Goal: Task Accomplishment & Management: Complete application form

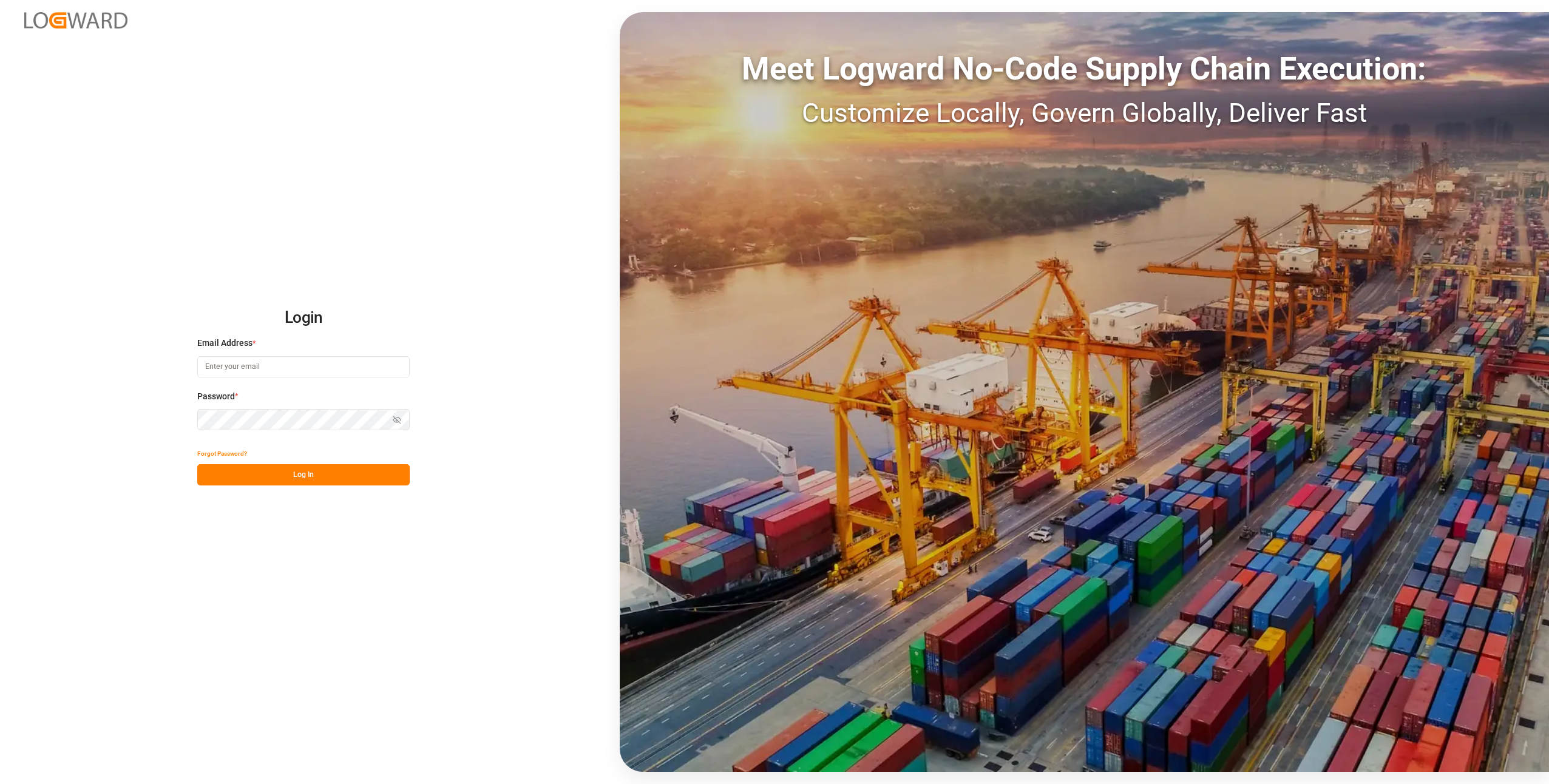
click at [211, 378] on div "Email Address *" at bounding box center [303, 363] width 212 height 53
click at [211, 371] on input at bounding box center [303, 366] width 212 height 21
type input "duisburg-cs@haegerundschmidt.com"
click at [235, 412] on div "Password * Show password Password is required." at bounding box center [303, 416] width 212 height 53
drag, startPoint x: 236, startPoint y: 409, endPoint x: 119, endPoint y: 422, distance: 117.7
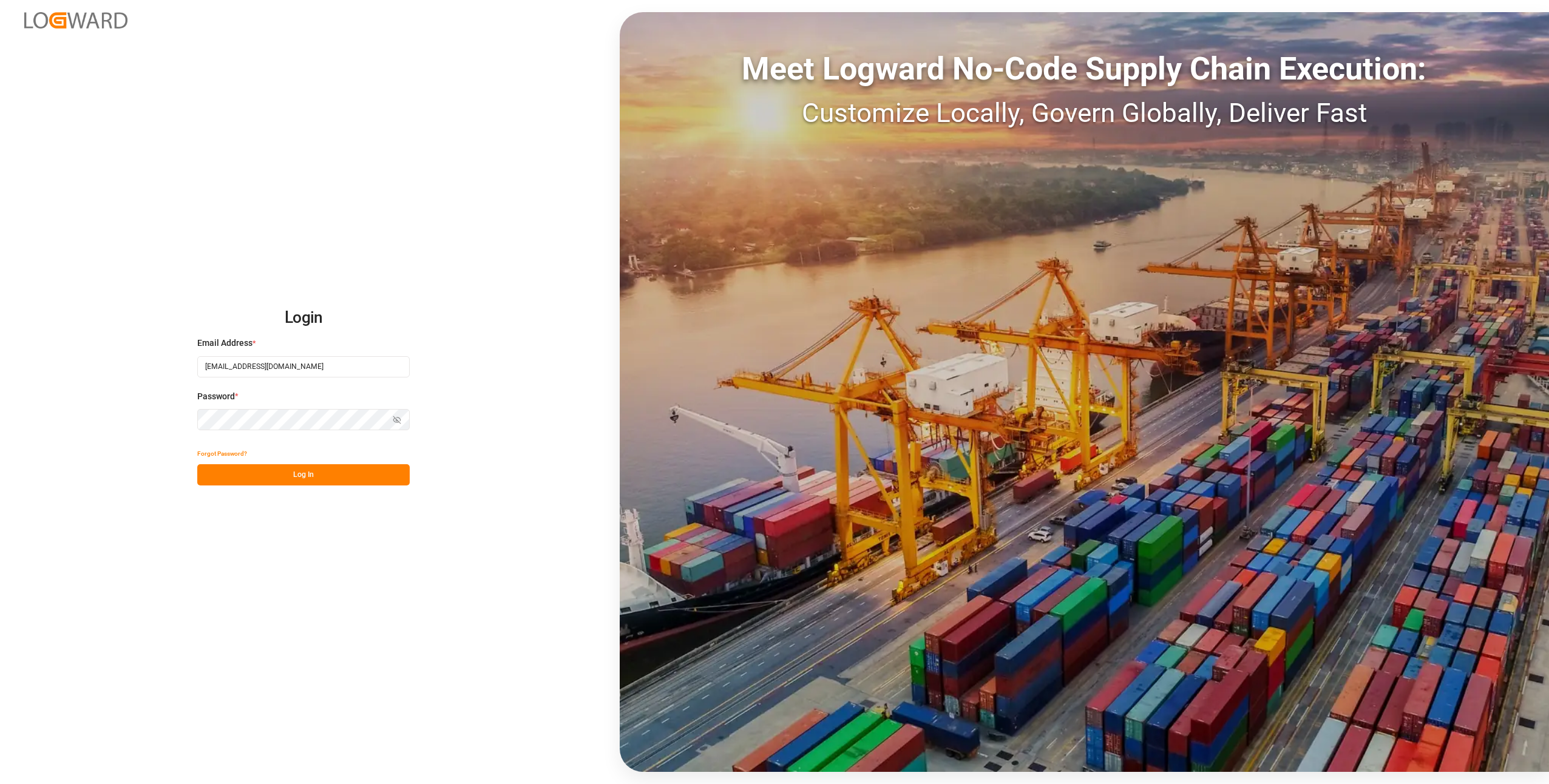
click at [119, 422] on div "Login Email Address * duisburg-cs@haegerundschmidt.com Email is required. Passw…" at bounding box center [774, 392] width 1549 height 784
click at [264, 477] on button "Log In" at bounding box center [303, 474] width 212 height 21
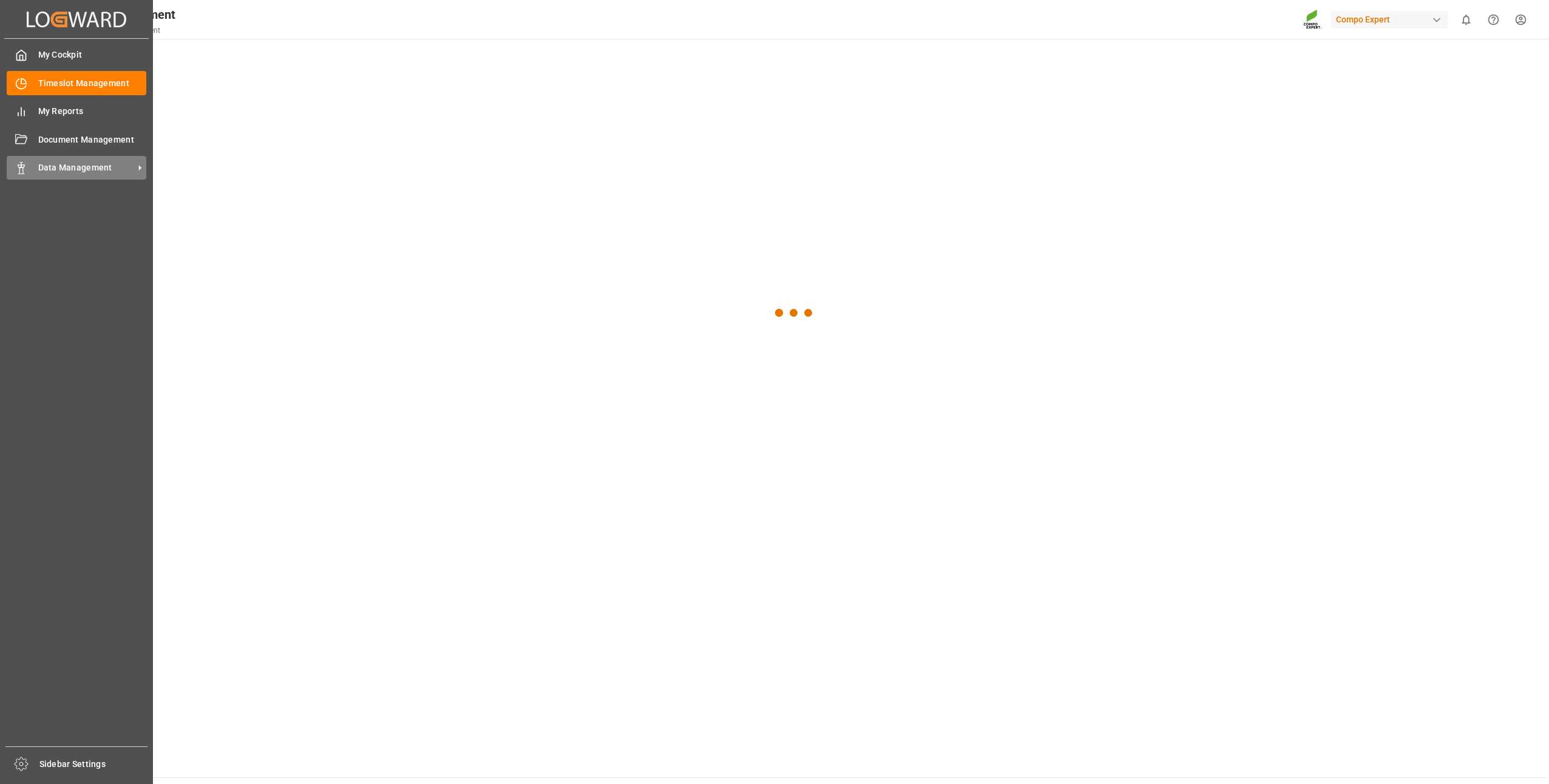
click at [17, 175] on div "Data Management Data Management" at bounding box center [77, 168] width 139 height 24
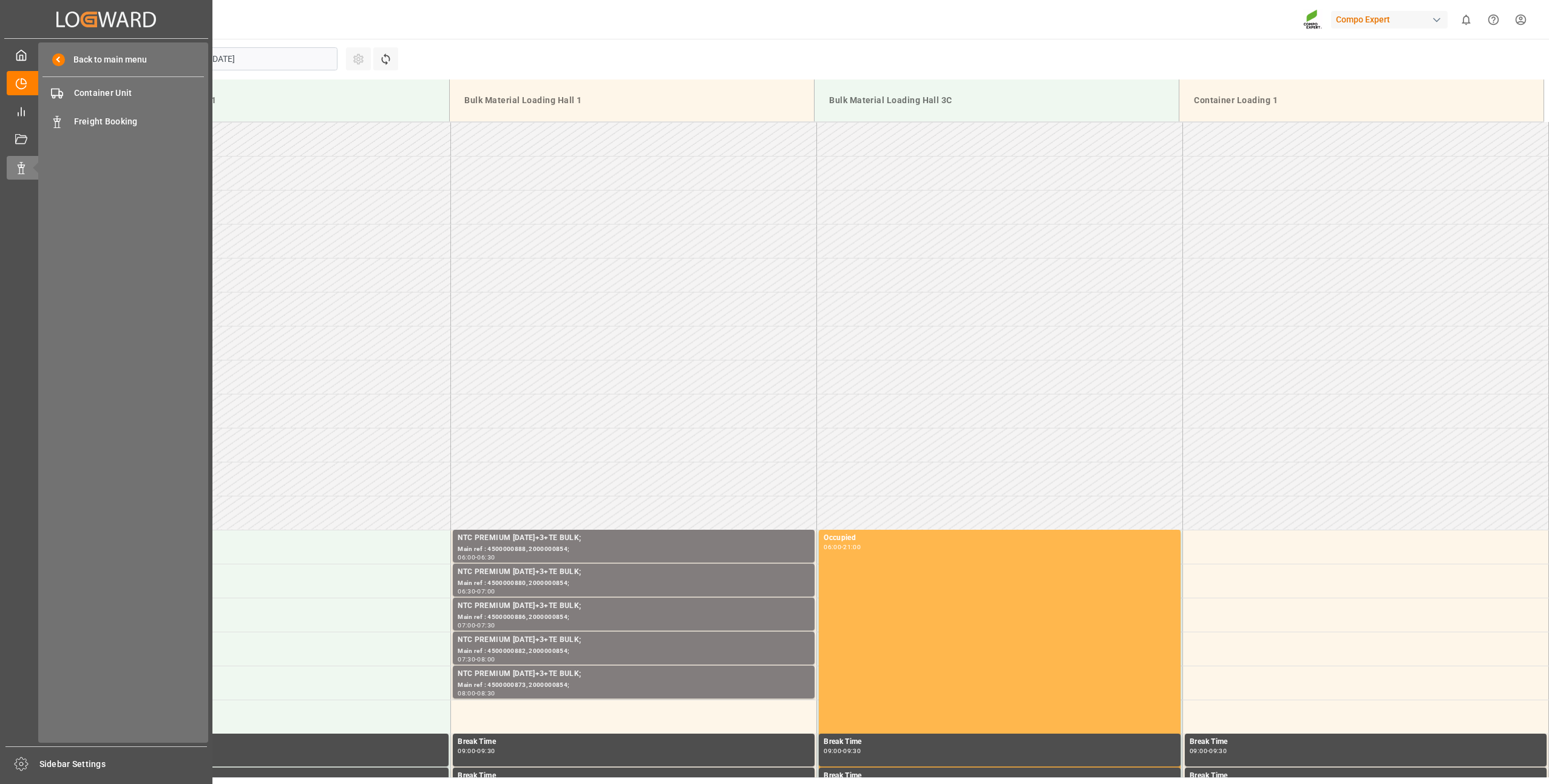
scroll to position [672, 0]
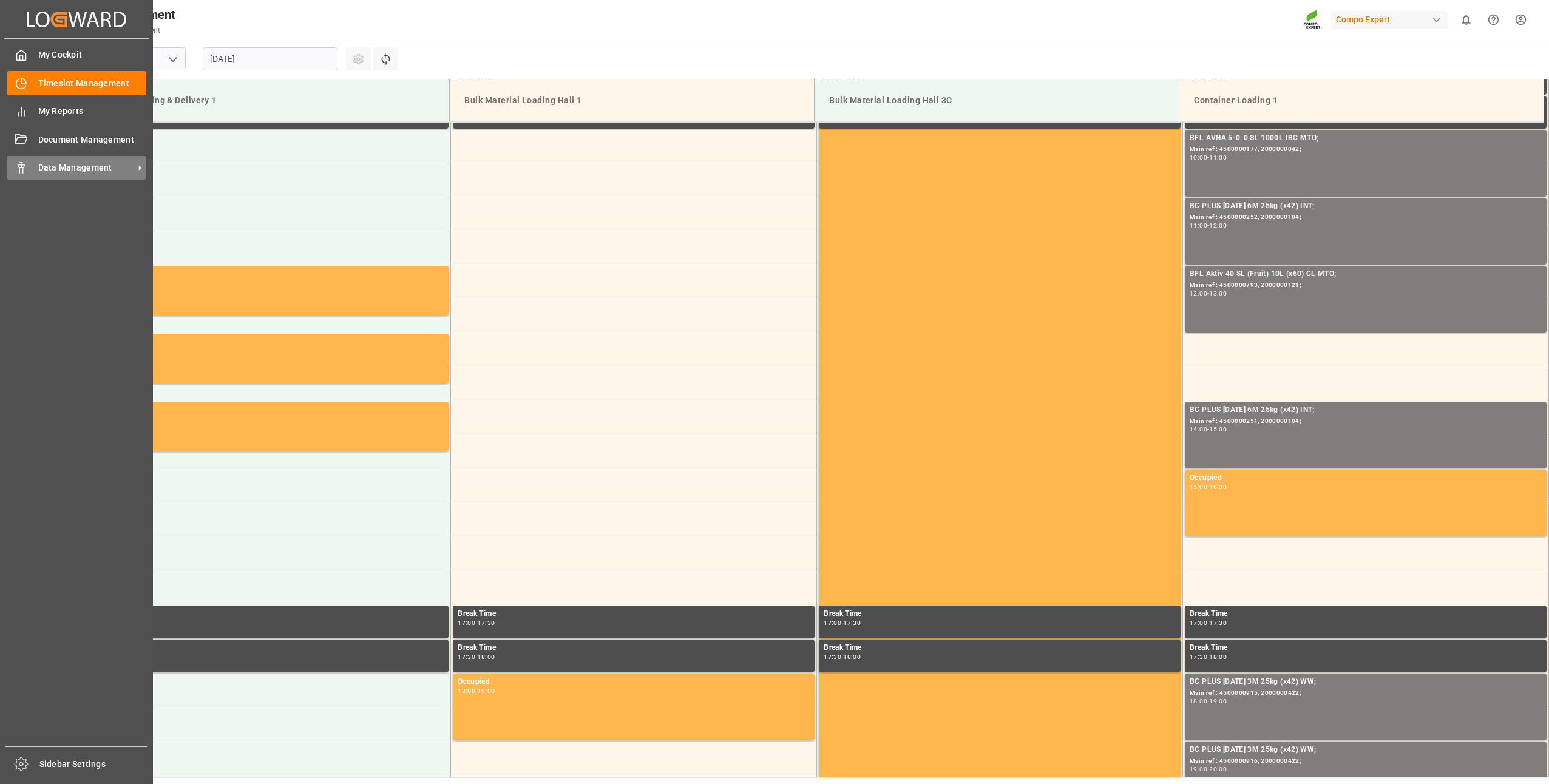
click at [19, 170] on icon at bounding box center [22, 168] width 12 height 12
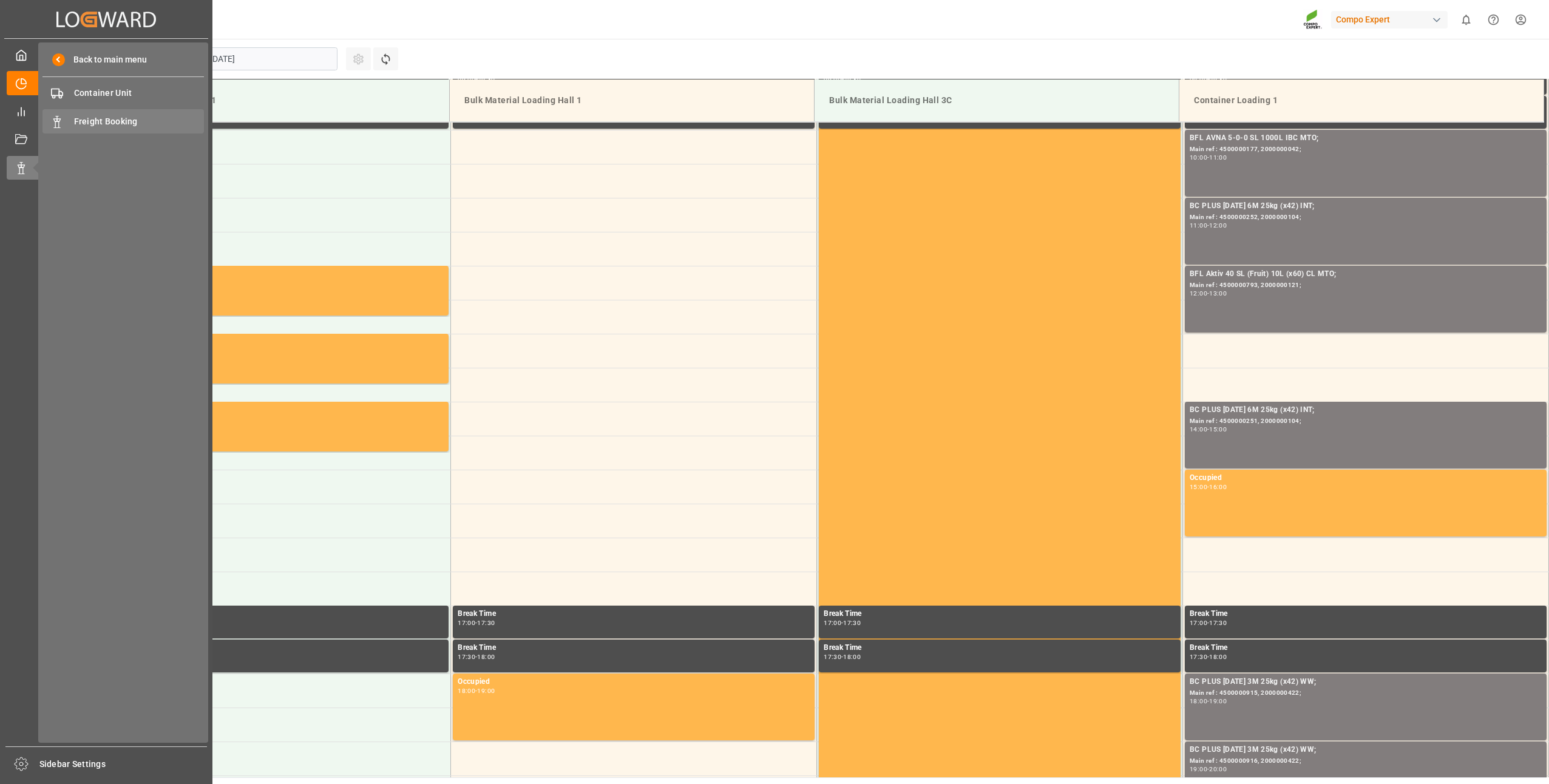
click at [97, 118] on span "Freight Booking" at bounding box center [139, 122] width 131 height 12
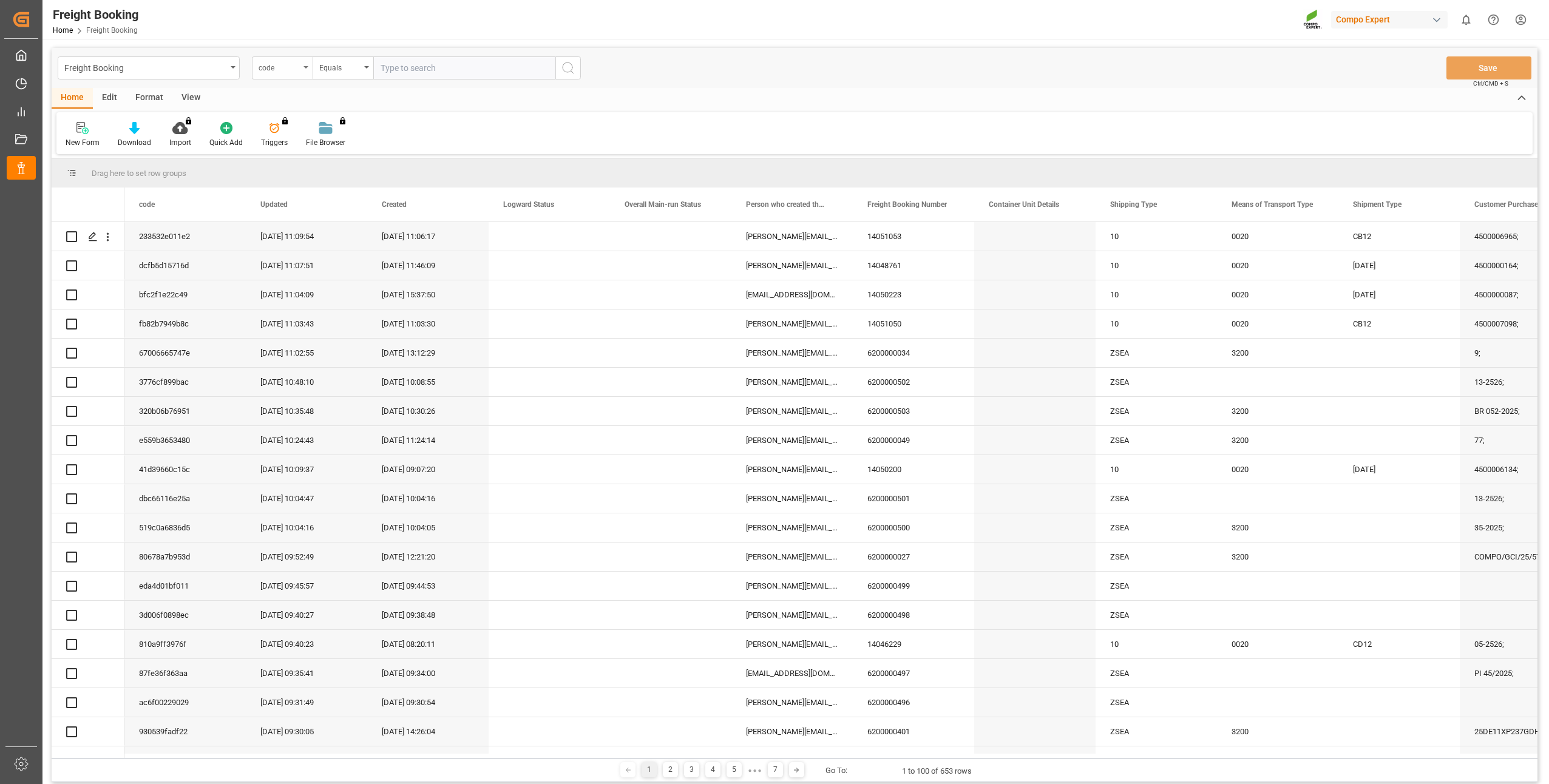
click at [303, 72] on div "code" at bounding box center [282, 68] width 60 height 23
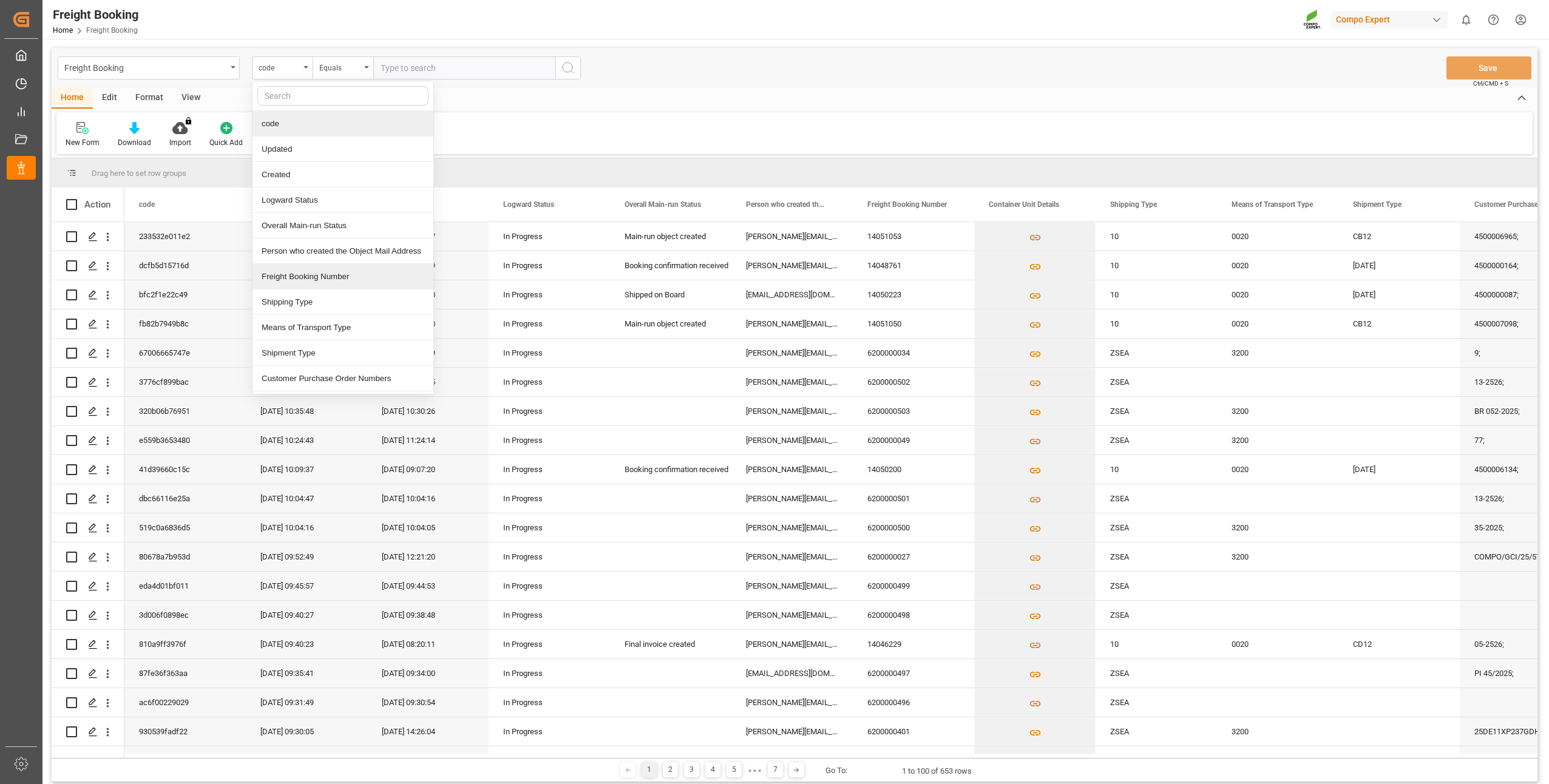
click at [283, 278] on div "Freight Booking Number" at bounding box center [343, 276] width 181 height 26
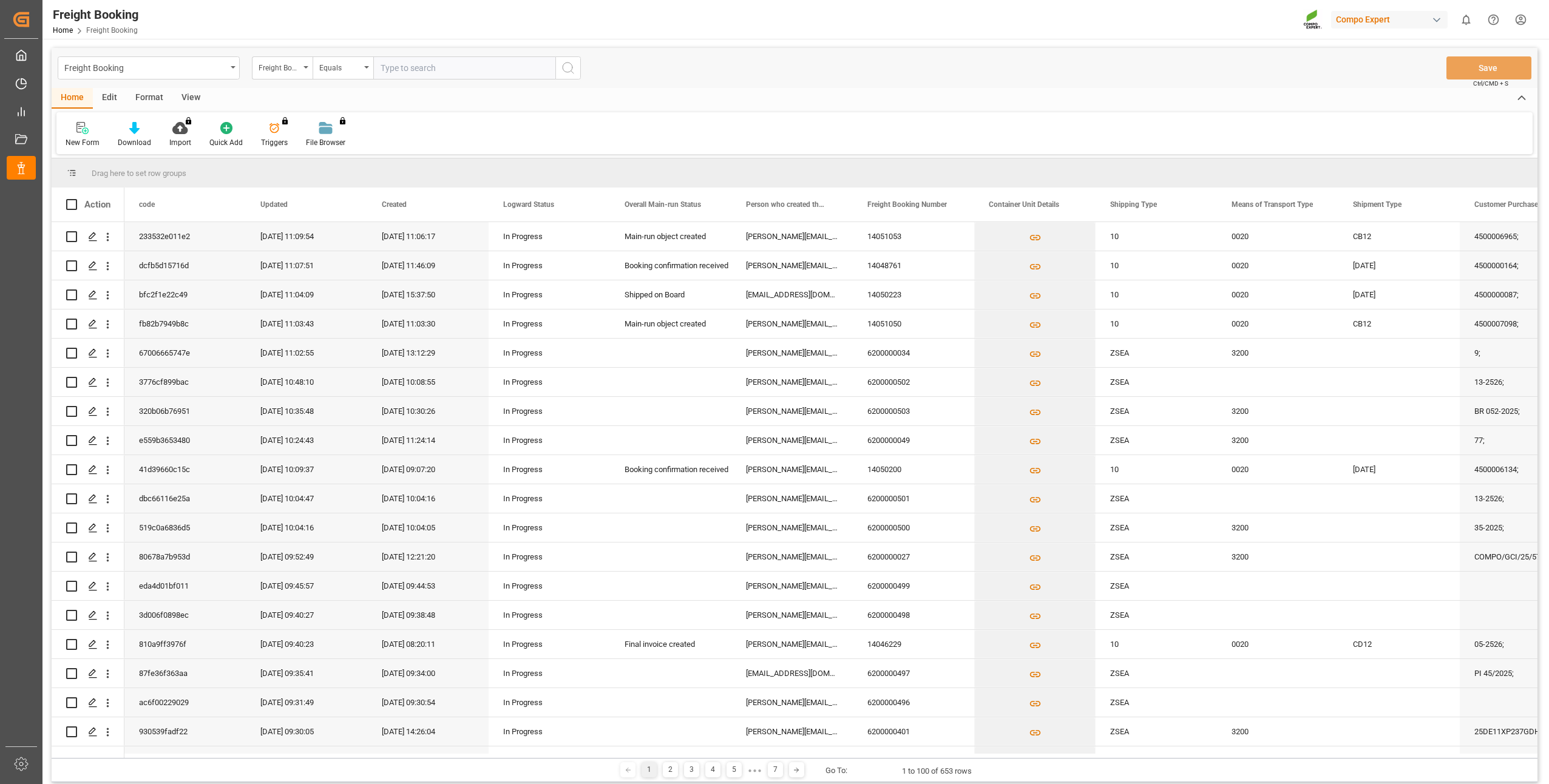
scroll to position [60, 0]
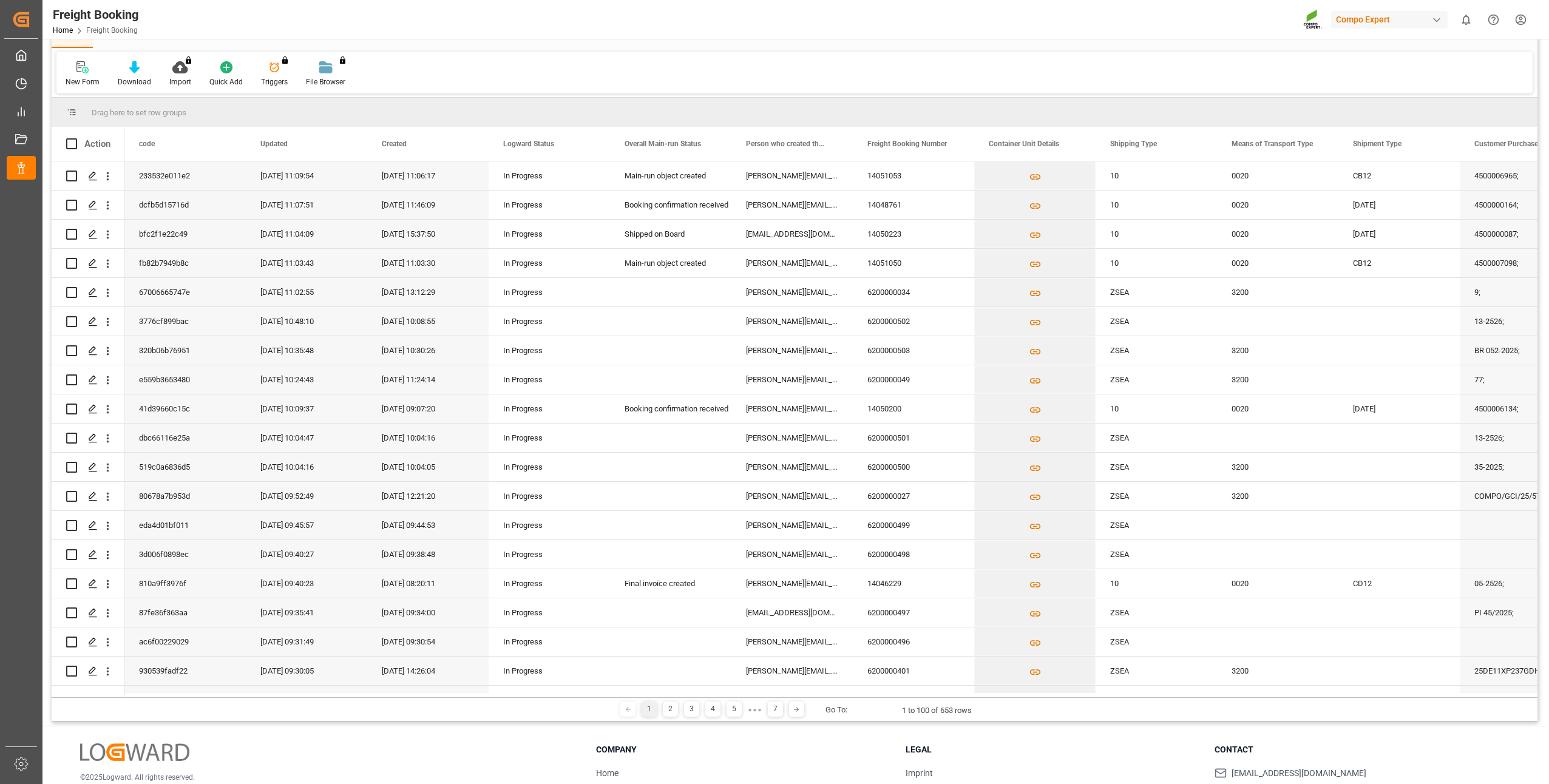
click at [399, 67] on div "New Form Download Import You don't have permission for this feature. Contact ad…" at bounding box center [794, 73] width 1476 height 42
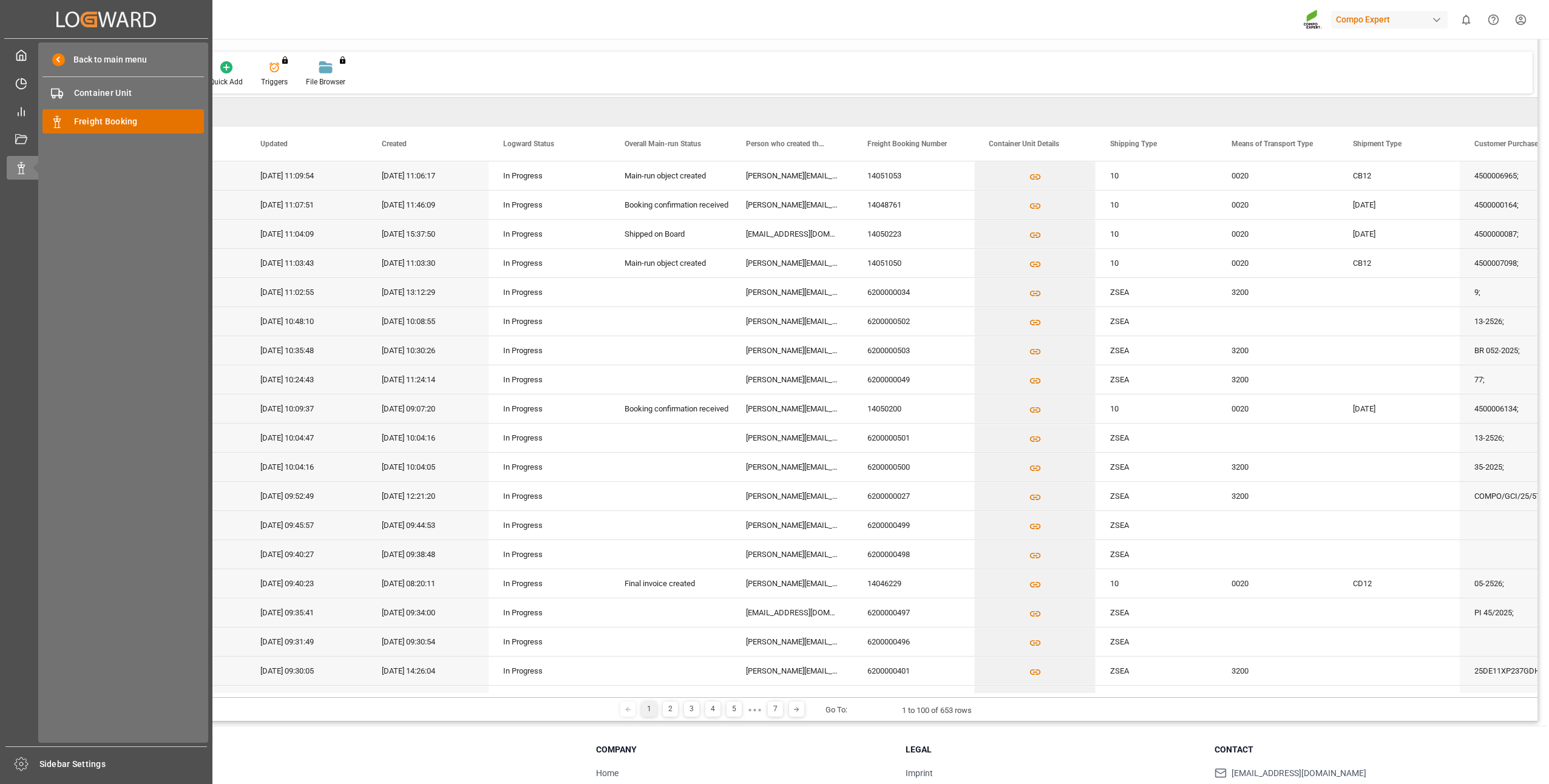
click at [87, 125] on span "Freight Booking" at bounding box center [139, 122] width 131 height 12
click at [144, 128] on div "Freight Booking Freight Booking" at bounding box center [123, 121] width 162 height 24
click at [19, 162] on icon at bounding box center [22, 168] width 12 height 12
click at [83, 125] on span "Freight Booking" at bounding box center [139, 122] width 131 height 12
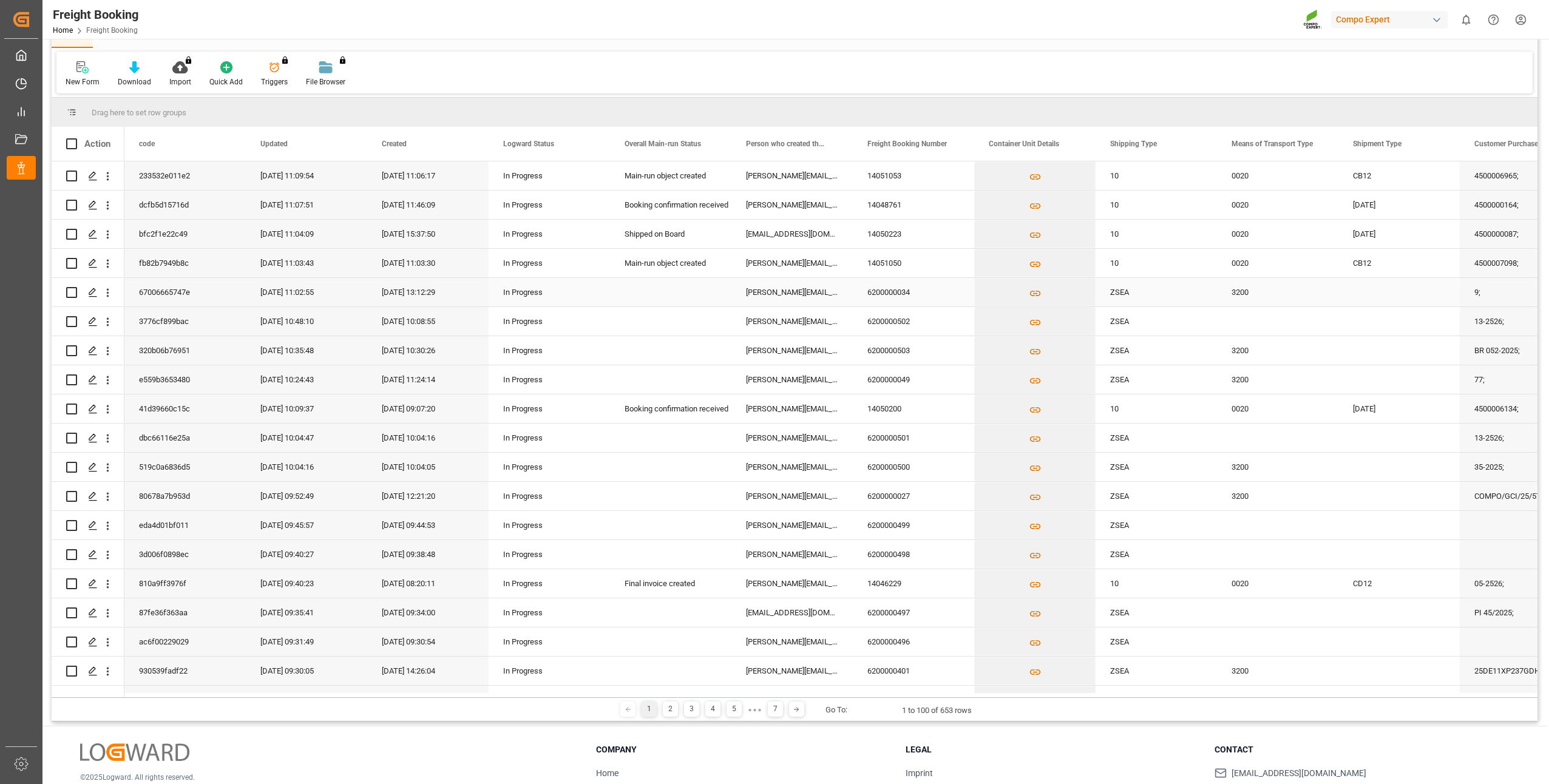
click at [437, 292] on div "18.07.2025 13:12:29" at bounding box center [427, 292] width 122 height 29
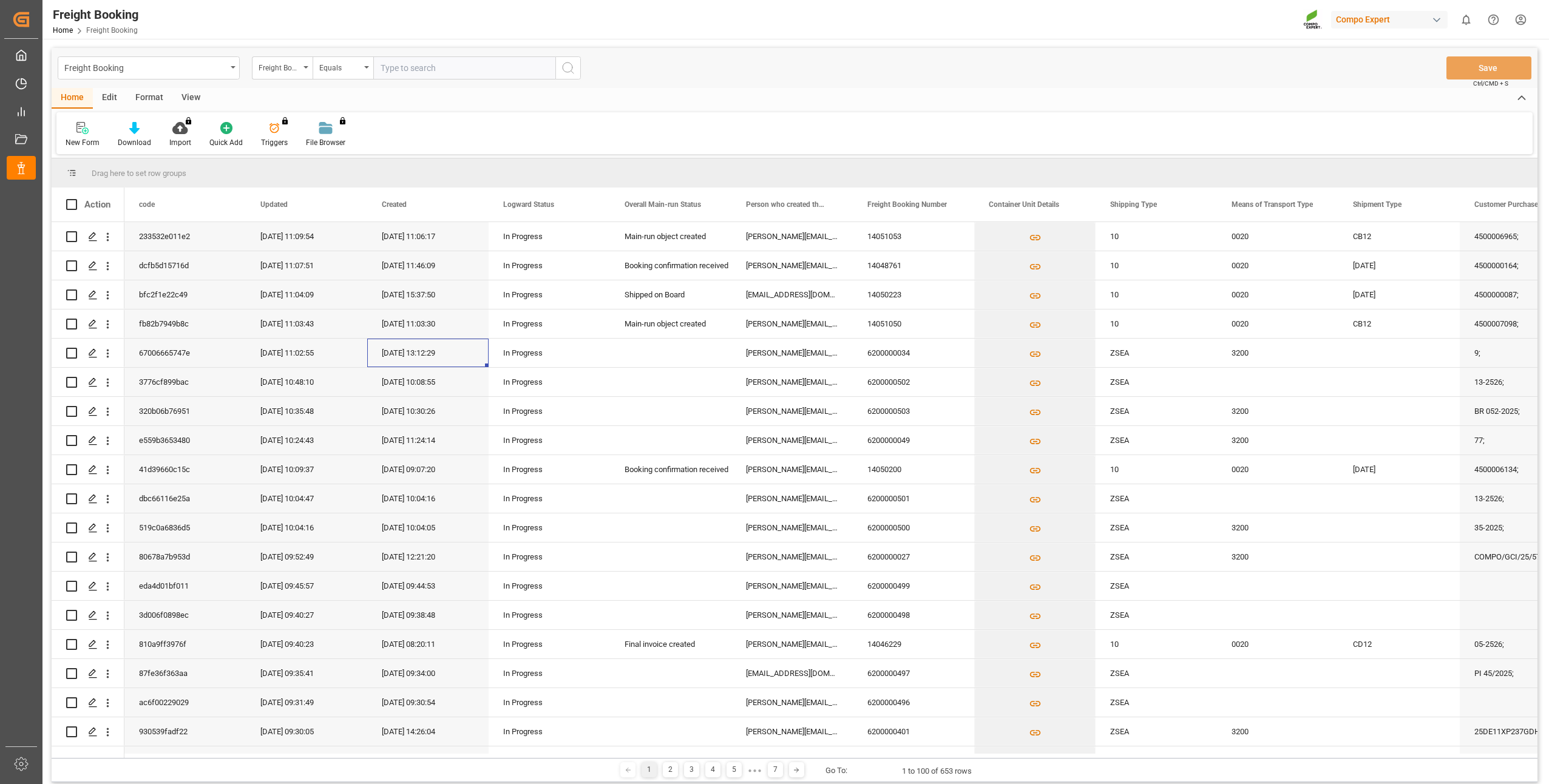
click at [413, 67] on input "text" at bounding box center [464, 68] width 182 height 23
paste input "6200000160"
type input "6200000160"
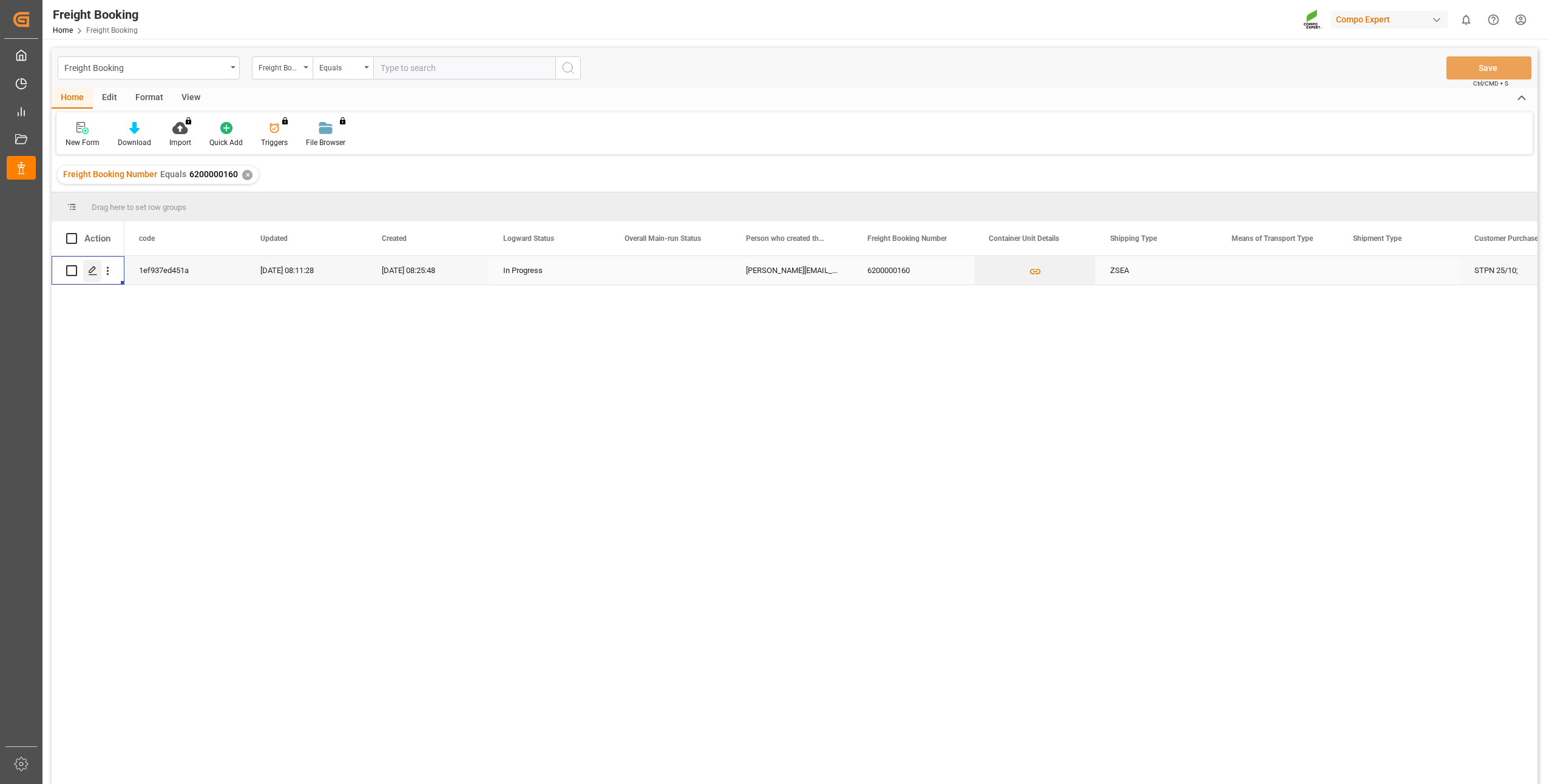
click at [92, 269] on icon "Press SPACE to select this row." at bounding box center [93, 270] width 10 height 10
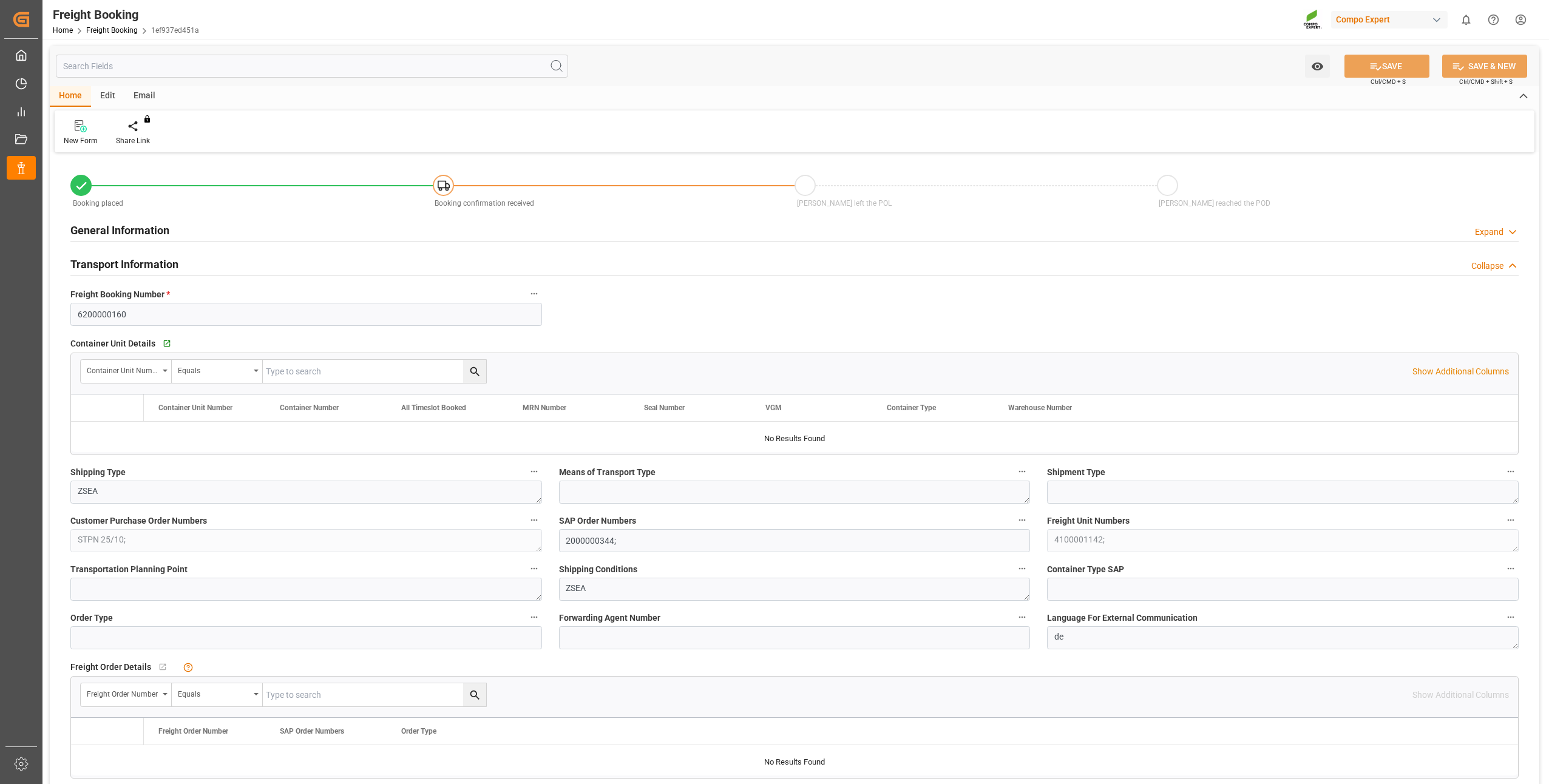
type input "INMUN"
type input "0"
type input "14040"
type input "22.07.2025 01:00"
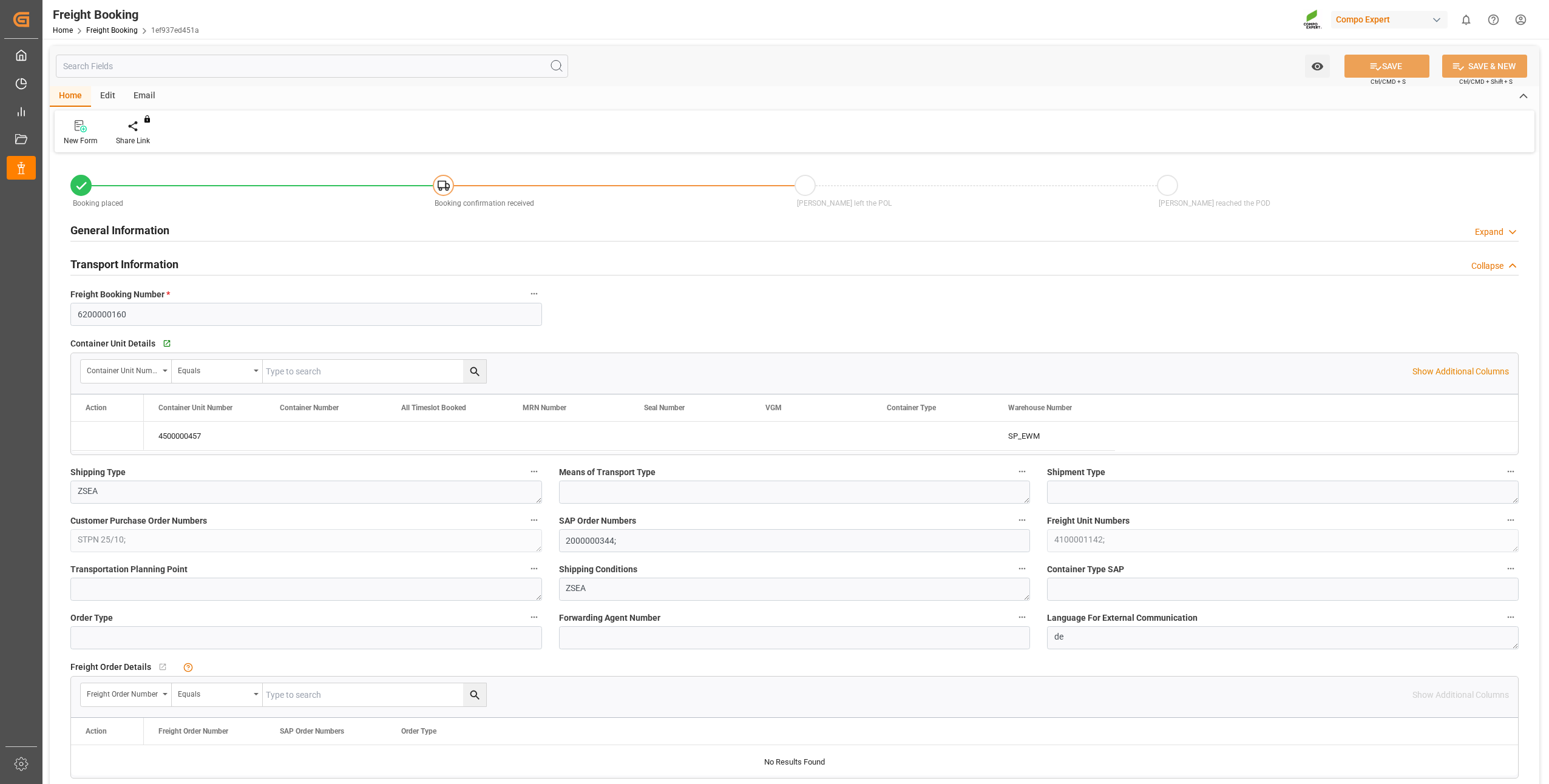
type input "09.07.2025 08:25"
type input "09.07.2025 08:28"
click at [88, 442] on div "Press SPACE to select this row." at bounding box center [95, 434] width 19 height 22
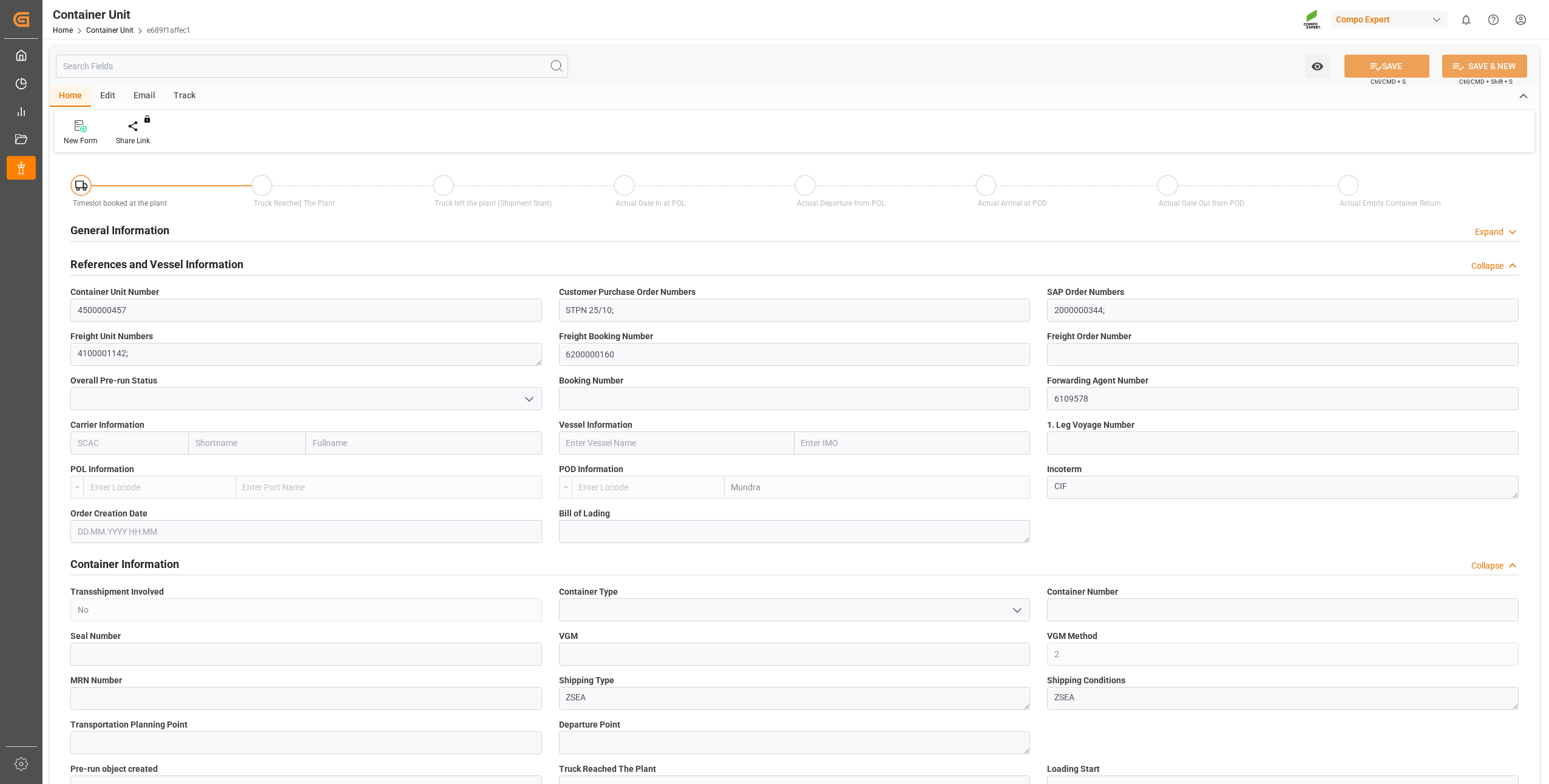
type input "INMUN"
type input "0"
type input "14040"
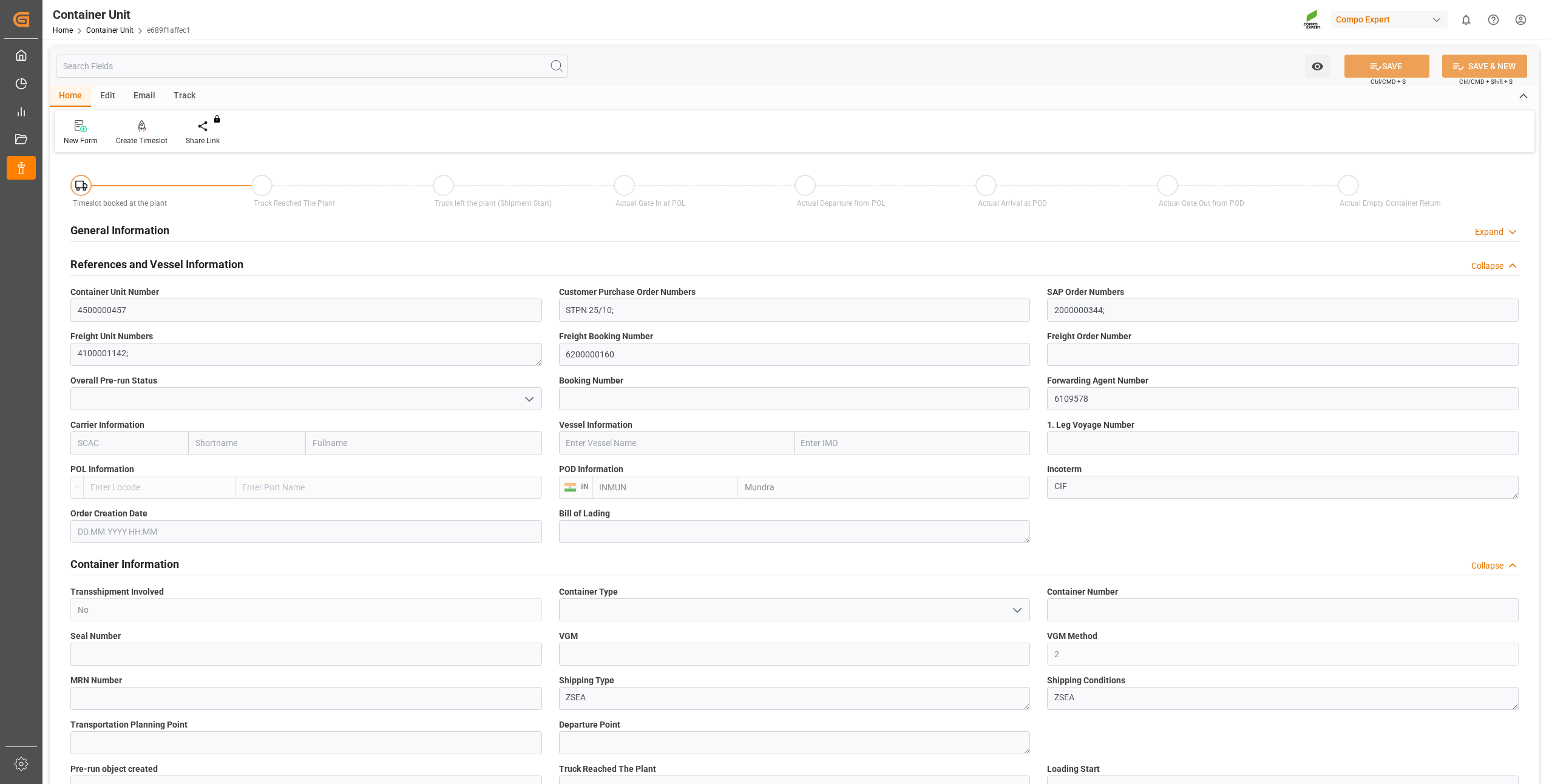
type input "[DATE]"
click at [136, 133] on div "Create Timeslot" at bounding box center [142, 132] width 70 height 27
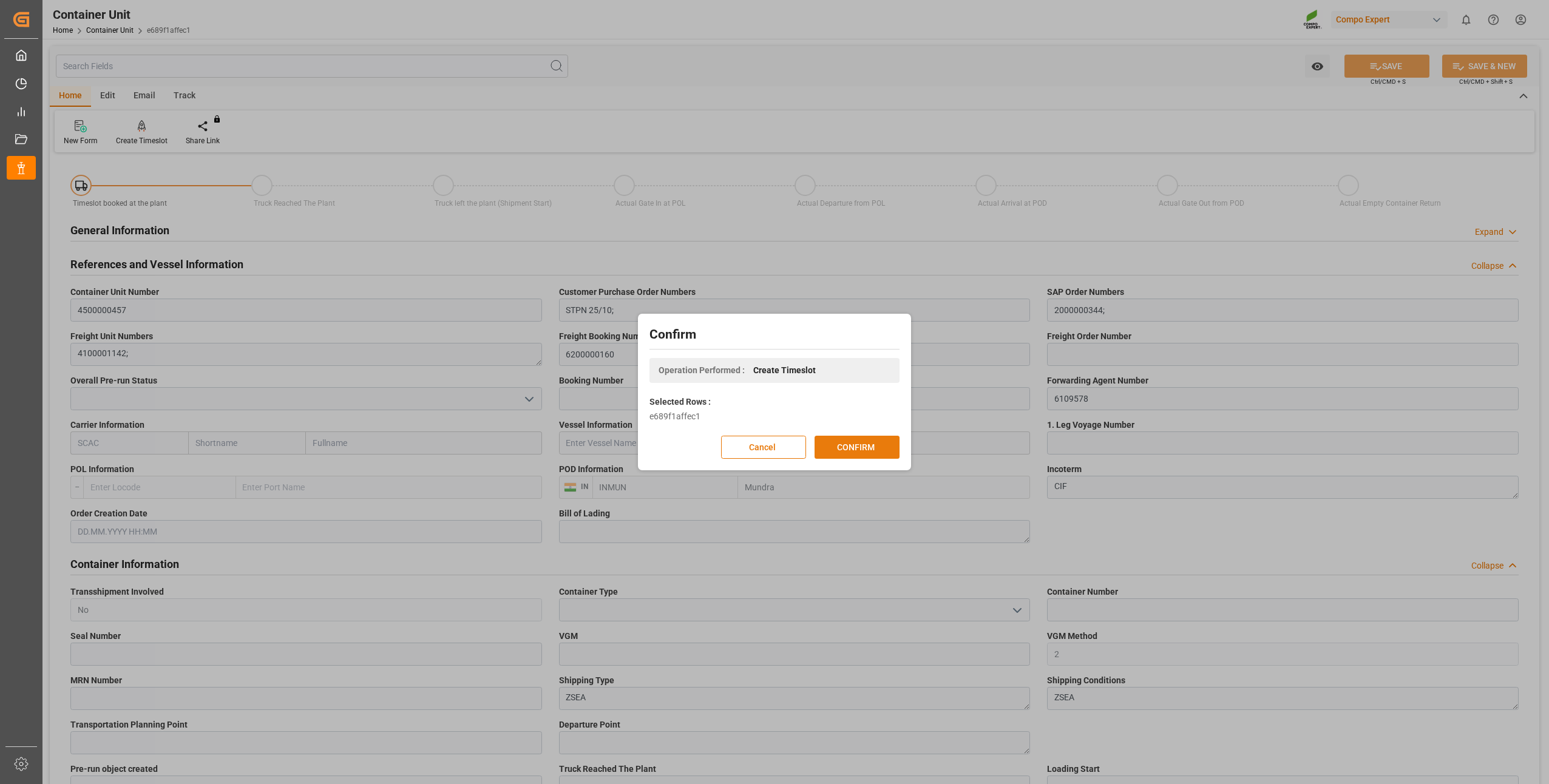
click at [851, 448] on button "CONFIRM" at bounding box center [857, 447] width 85 height 23
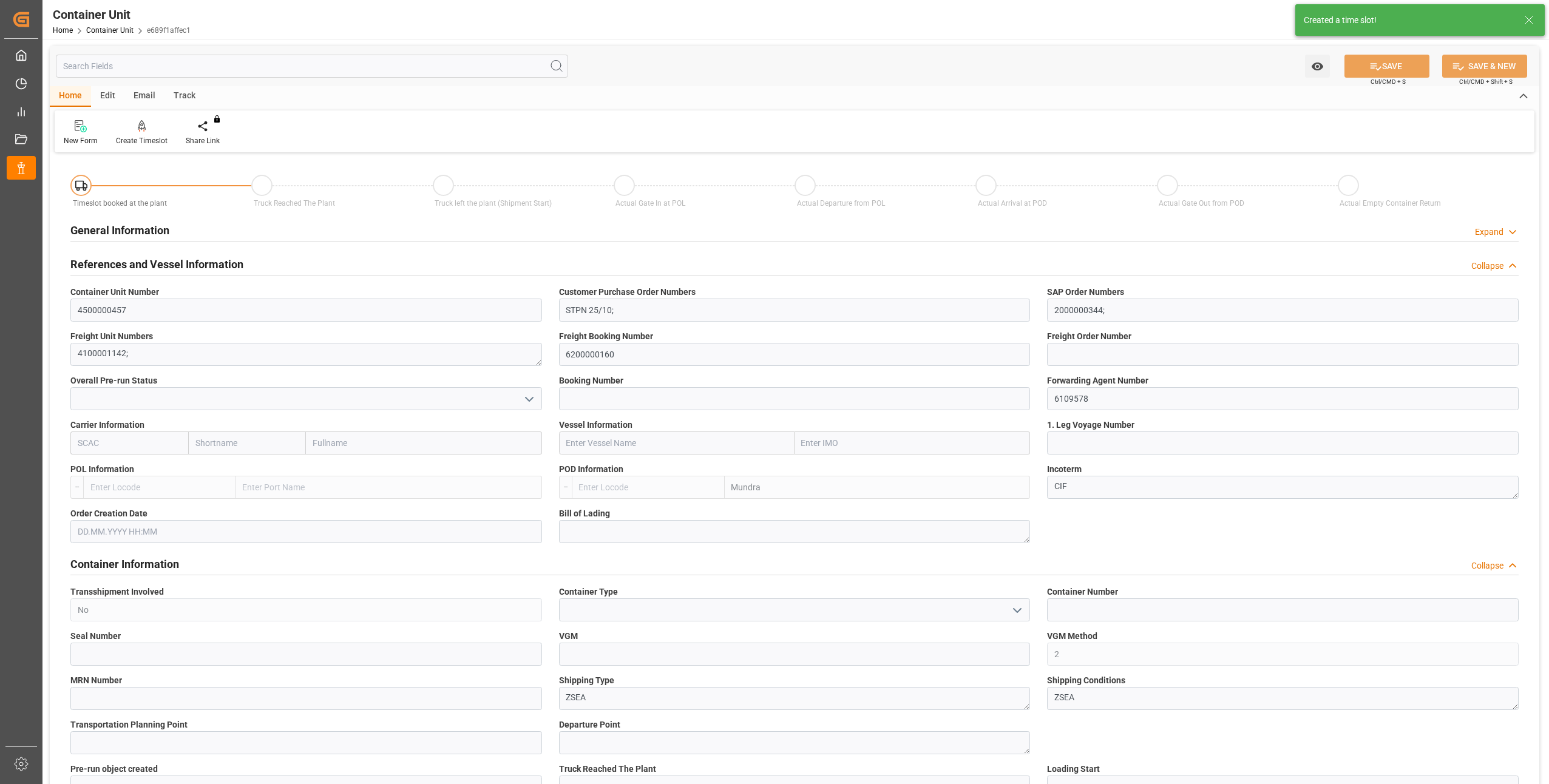
type input "INMUN"
type input "0"
type input "14040"
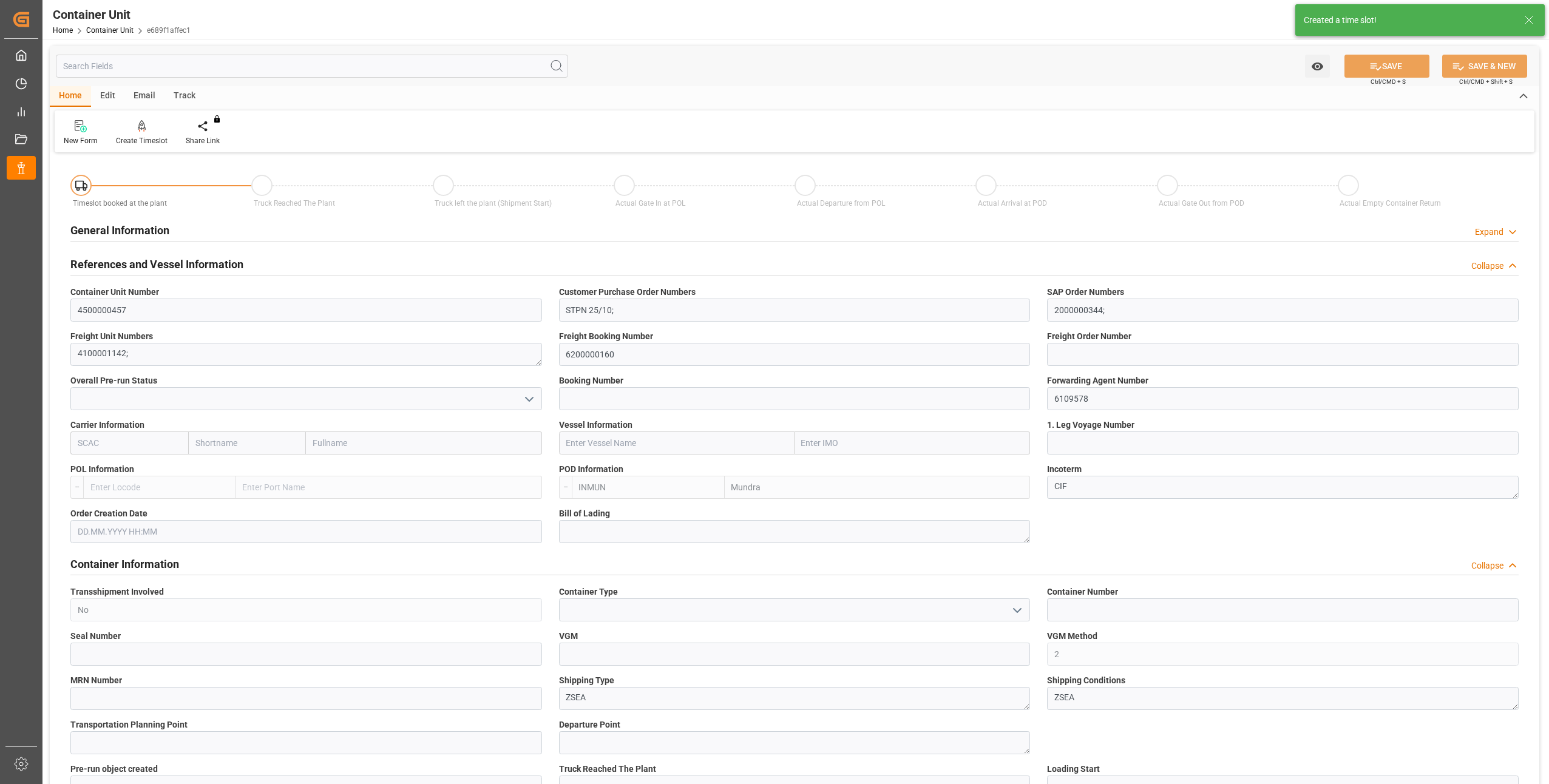
type input "22.07.2025"
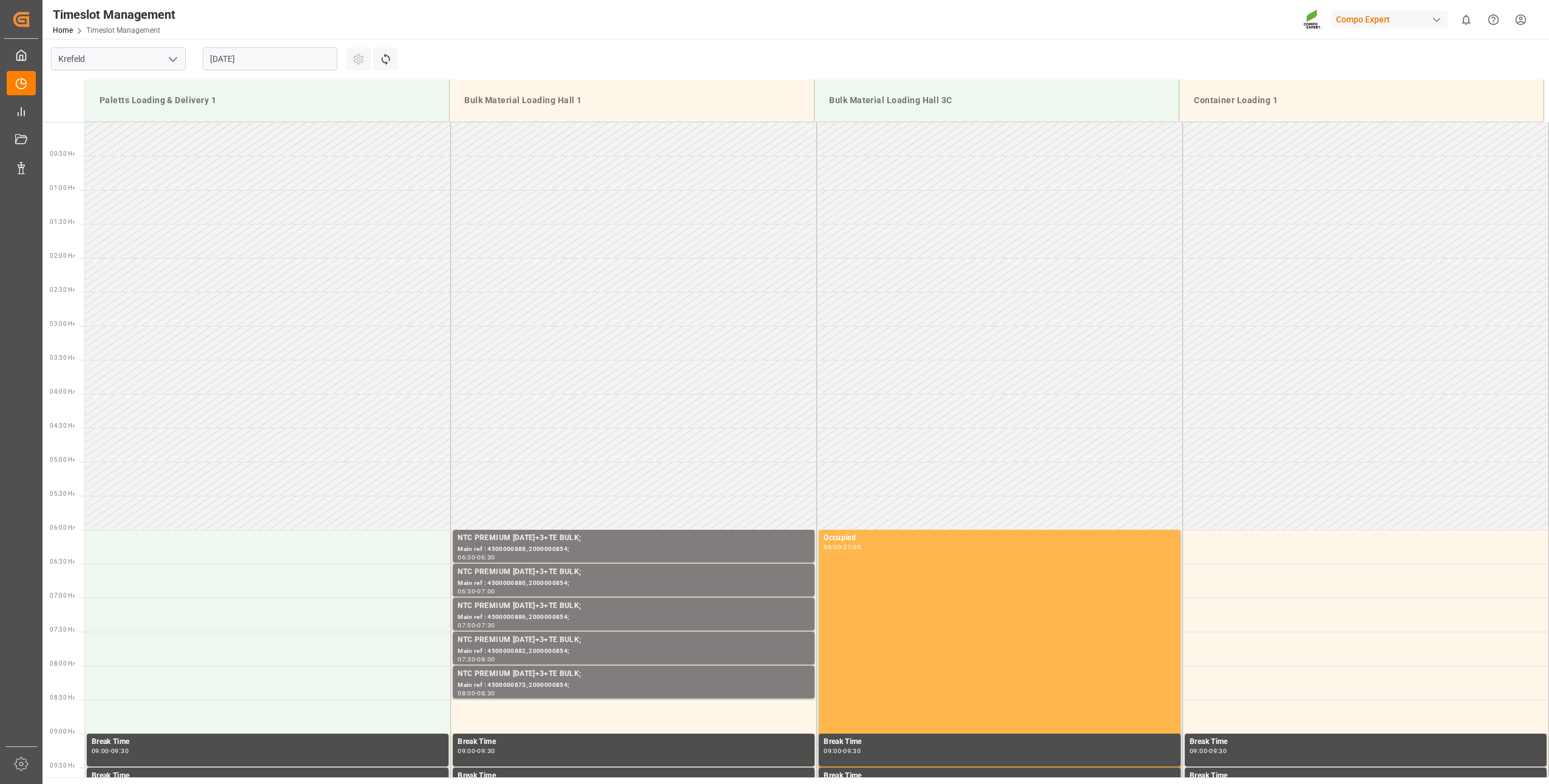
scroll to position [672, 0]
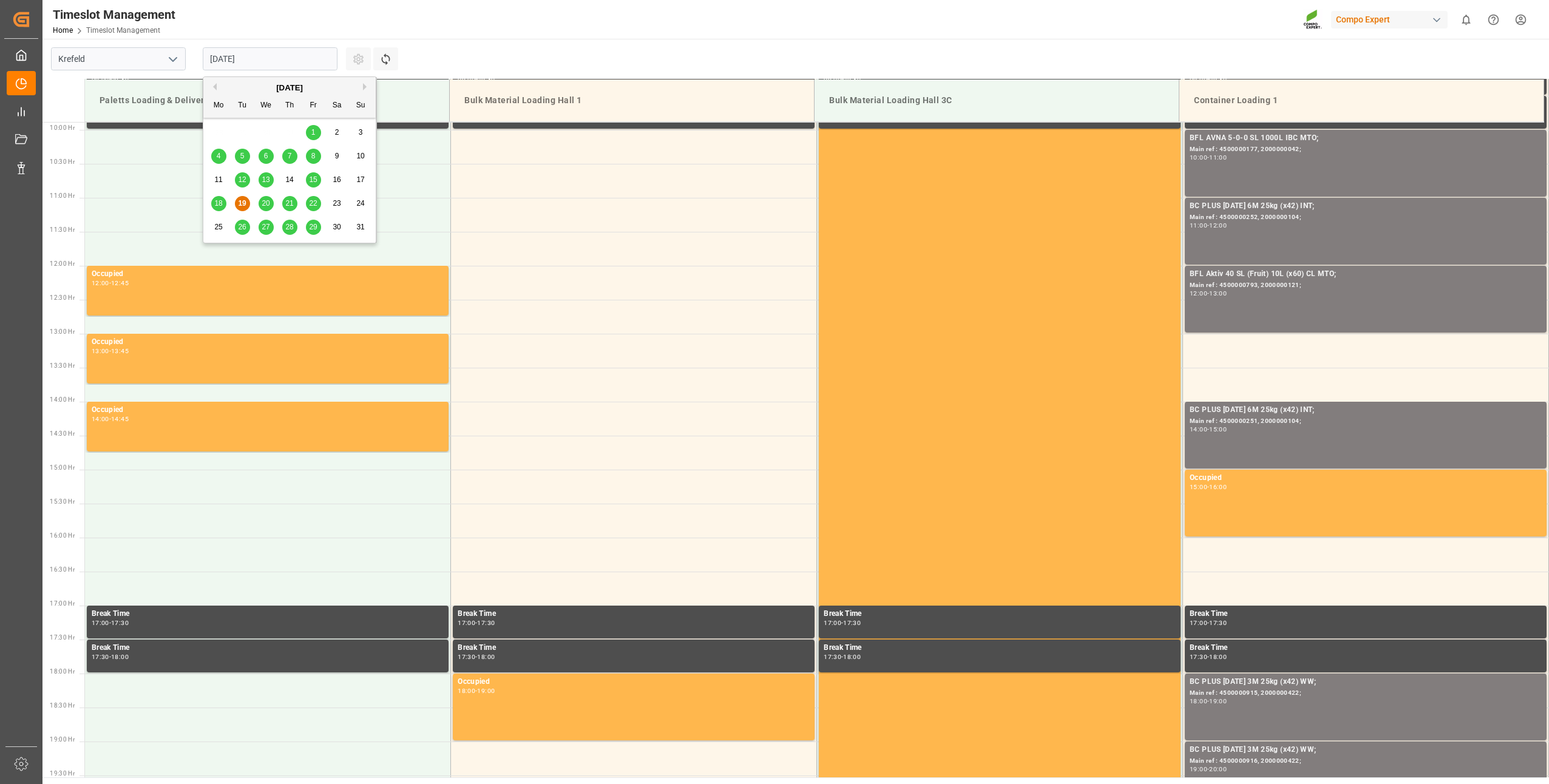
click at [235, 61] on input "19.08.2025" at bounding box center [270, 59] width 135 height 23
click at [365, 88] on button "Next Month" at bounding box center [366, 86] width 7 height 7
click at [296, 132] on div "4" at bounding box center [290, 132] width 15 height 15
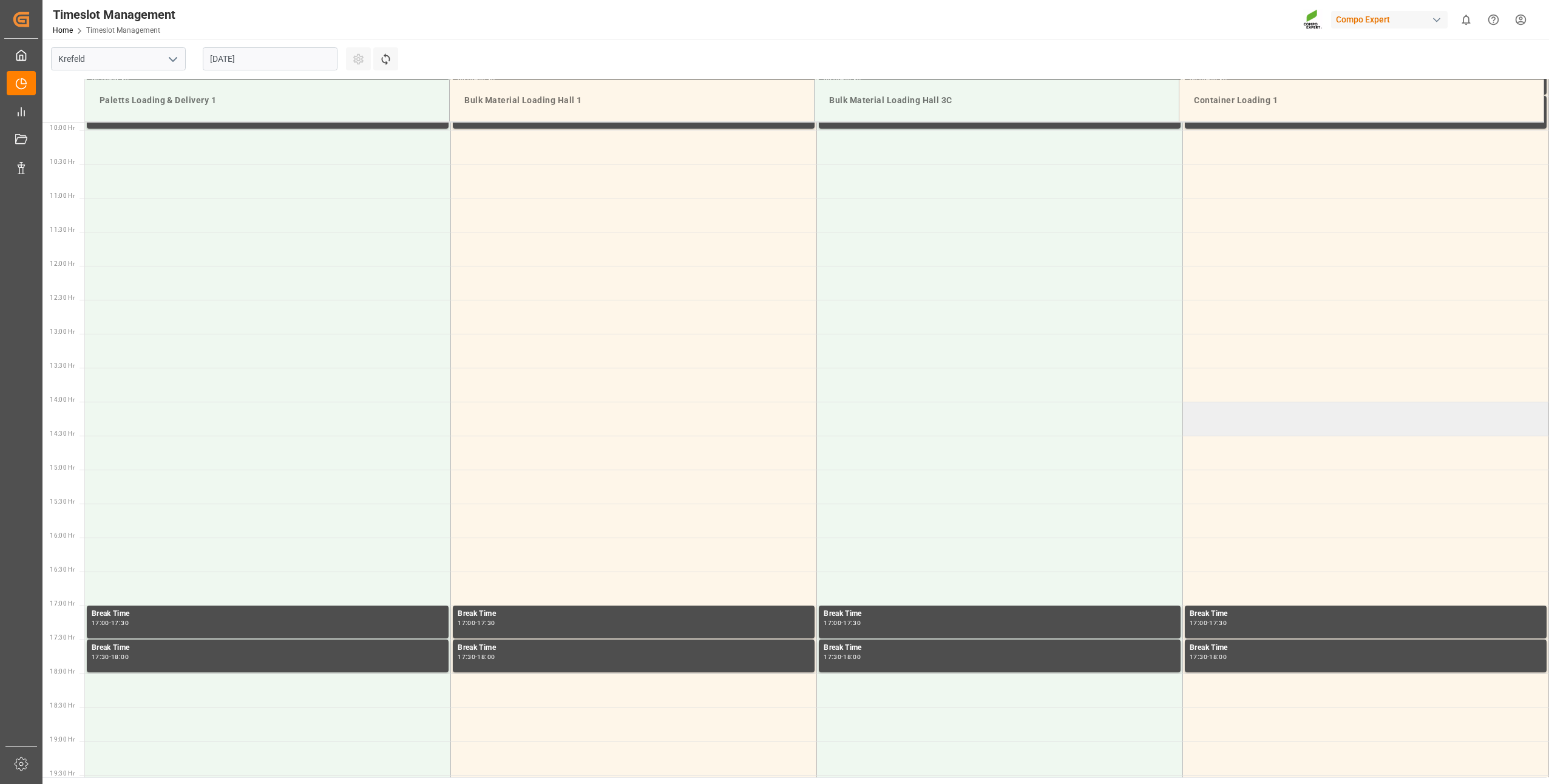
scroll to position [308, 0]
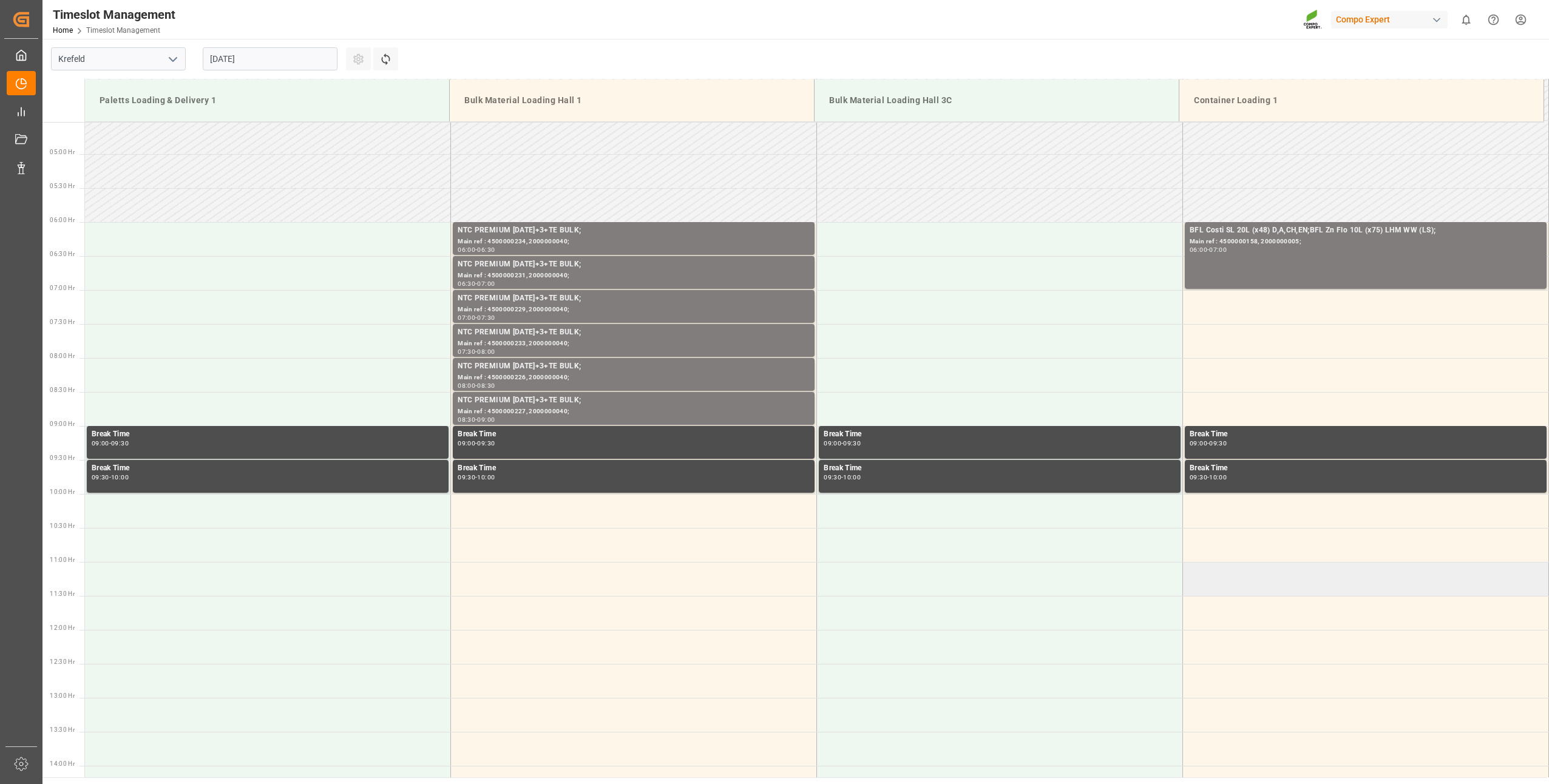
click at [1204, 582] on td at bounding box center [1366, 579] width 366 height 34
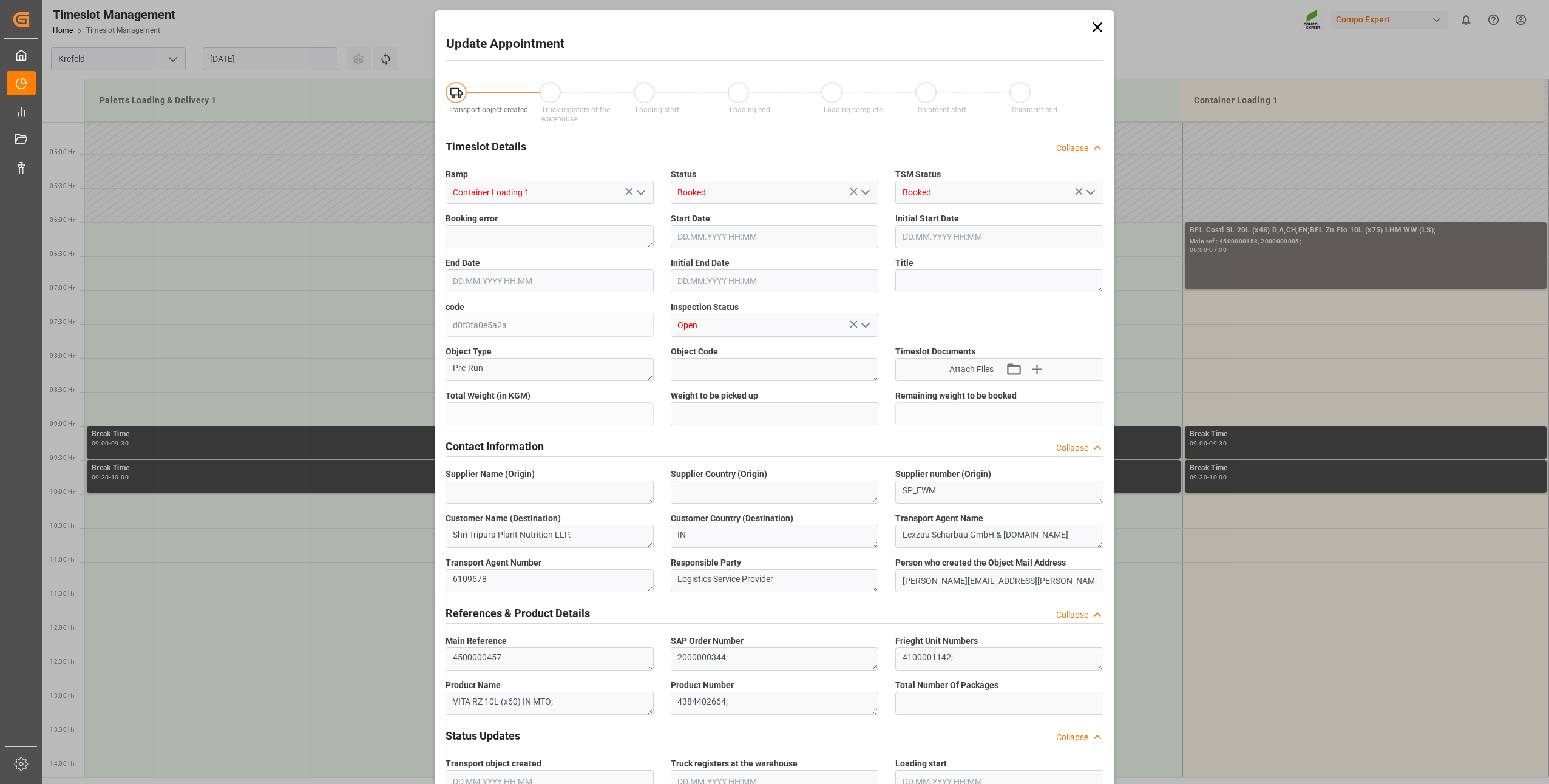
type input "14040"
type input "0"
type input "04.09.2025 11:00"
type input "04.09.2025 11:30"
type input "[DATE] 09:13"
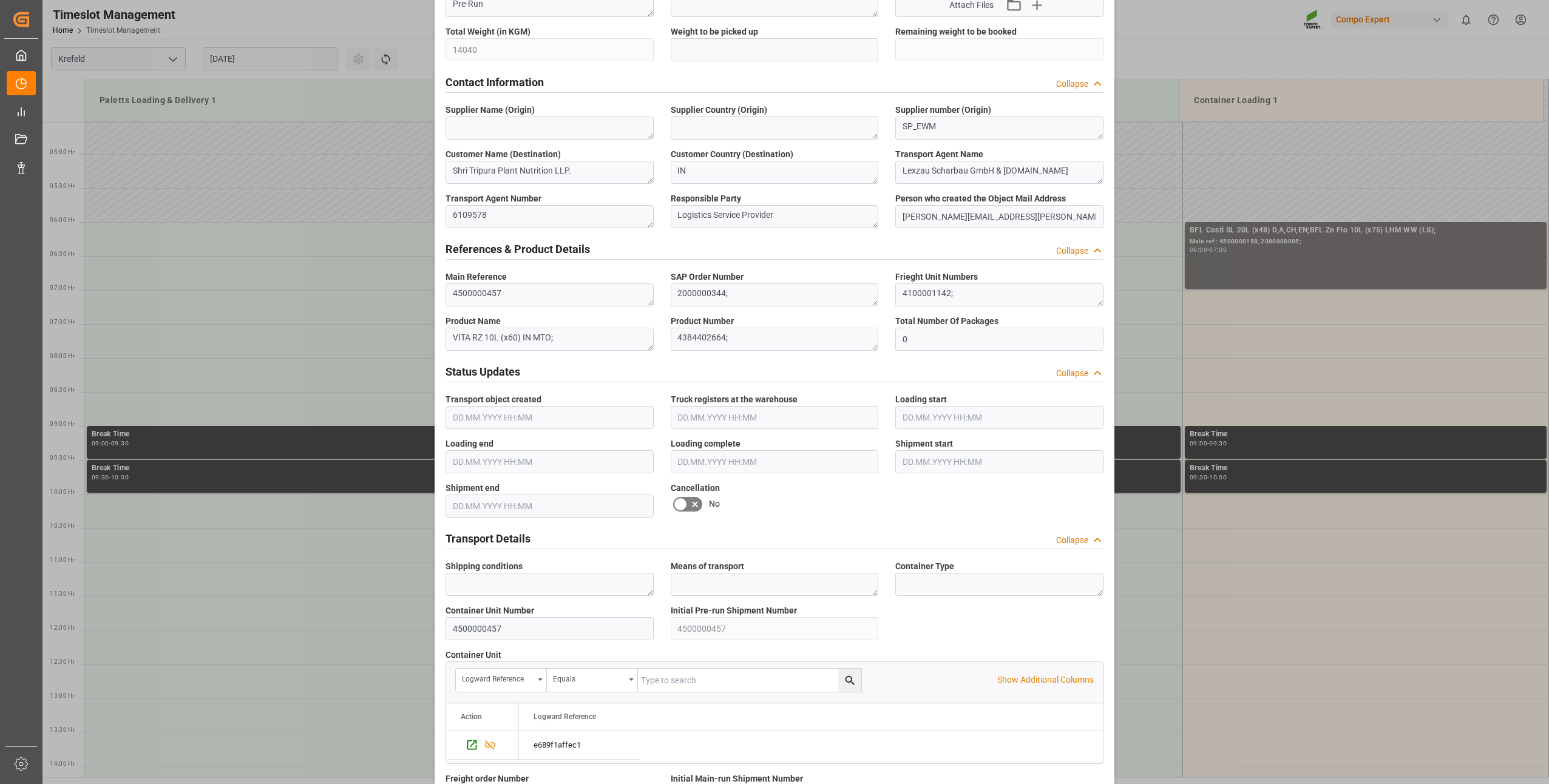
scroll to position [820, 0]
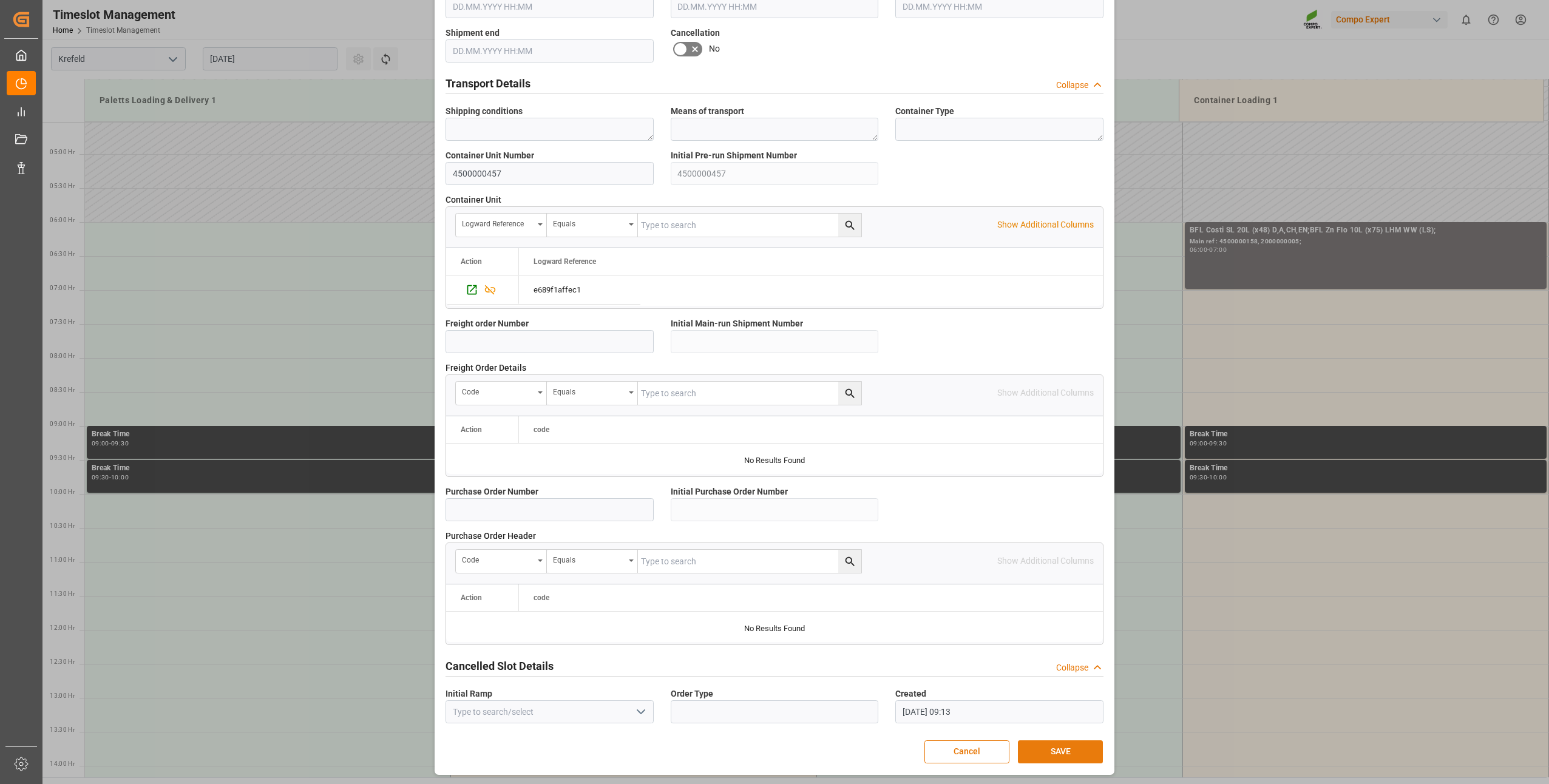
click at [1040, 745] on button "SAVE" at bounding box center [1061, 752] width 85 height 23
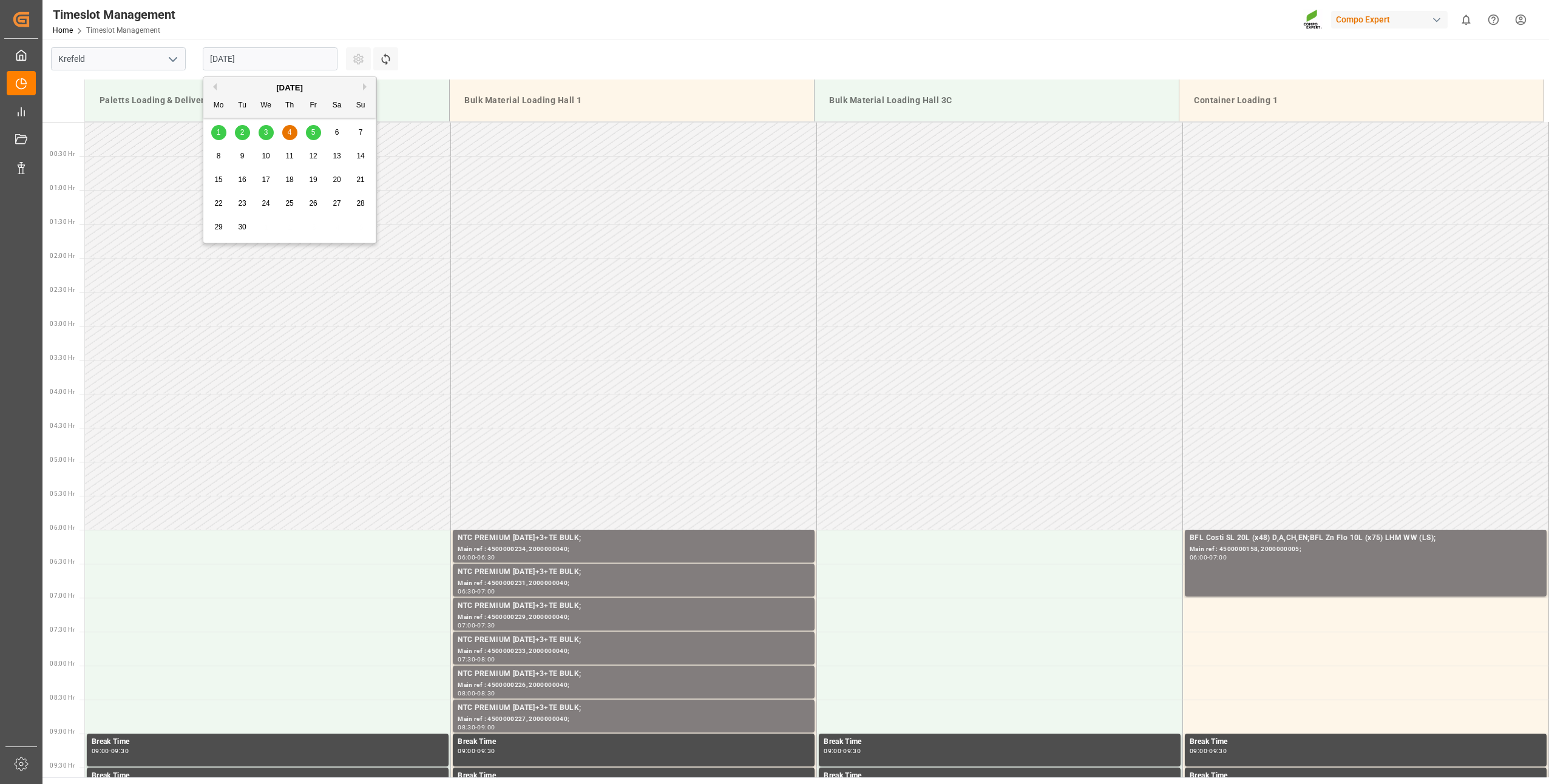
click at [263, 57] on input "04.09.2025" at bounding box center [270, 59] width 135 height 23
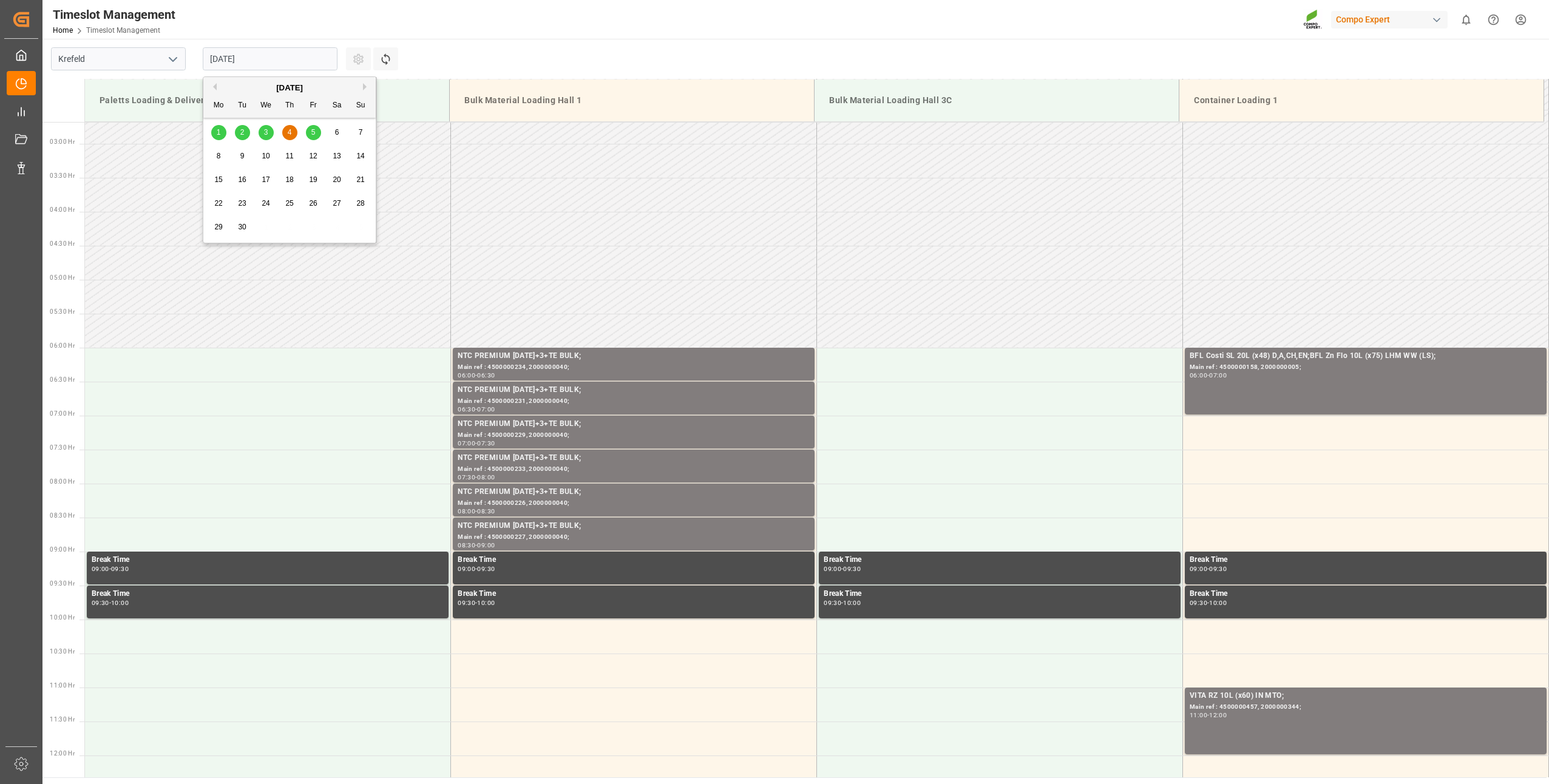
click at [310, 137] on div "5" at bounding box center [314, 132] width 15 height 15
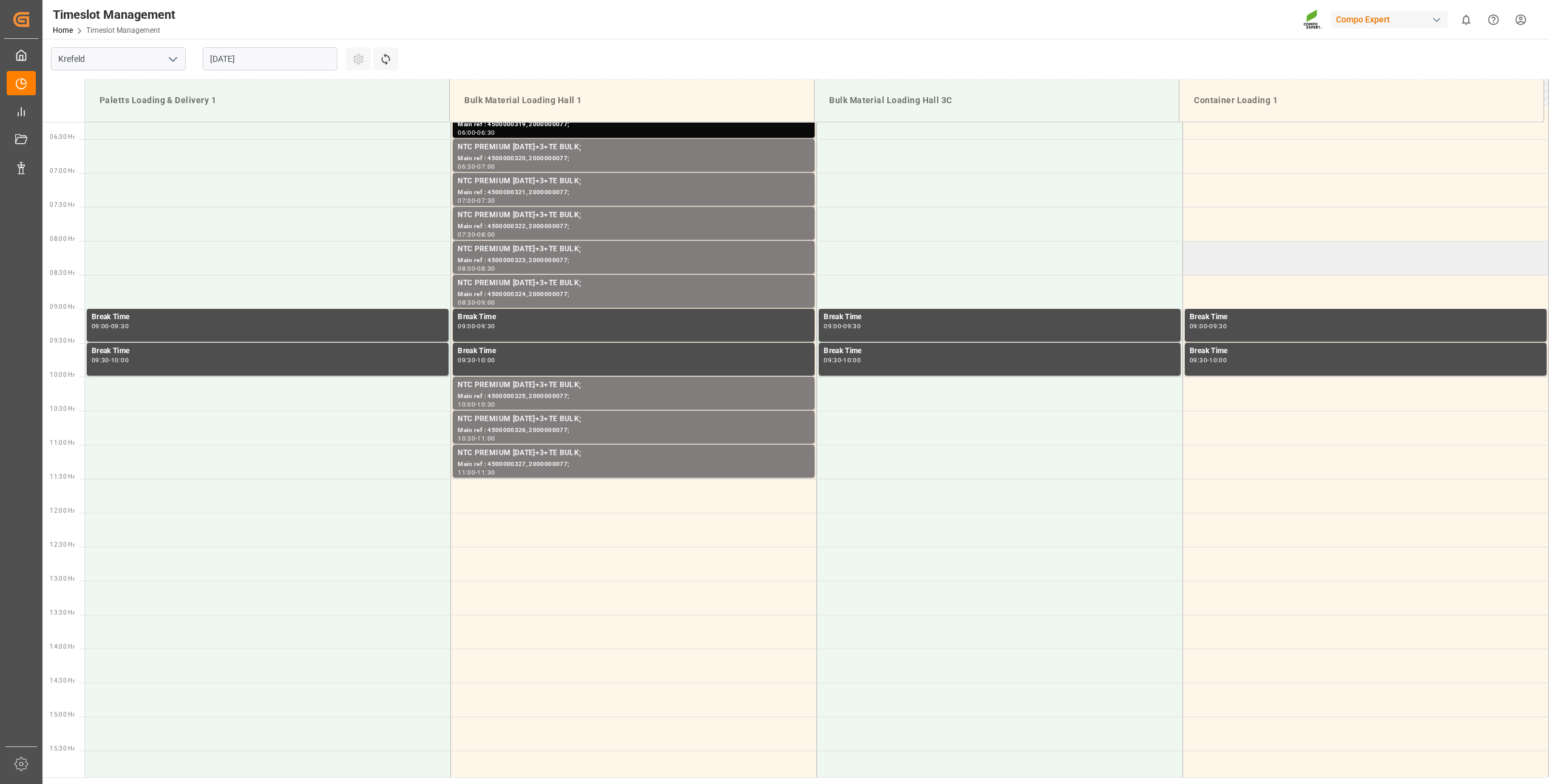
scroll to position [303, 0]
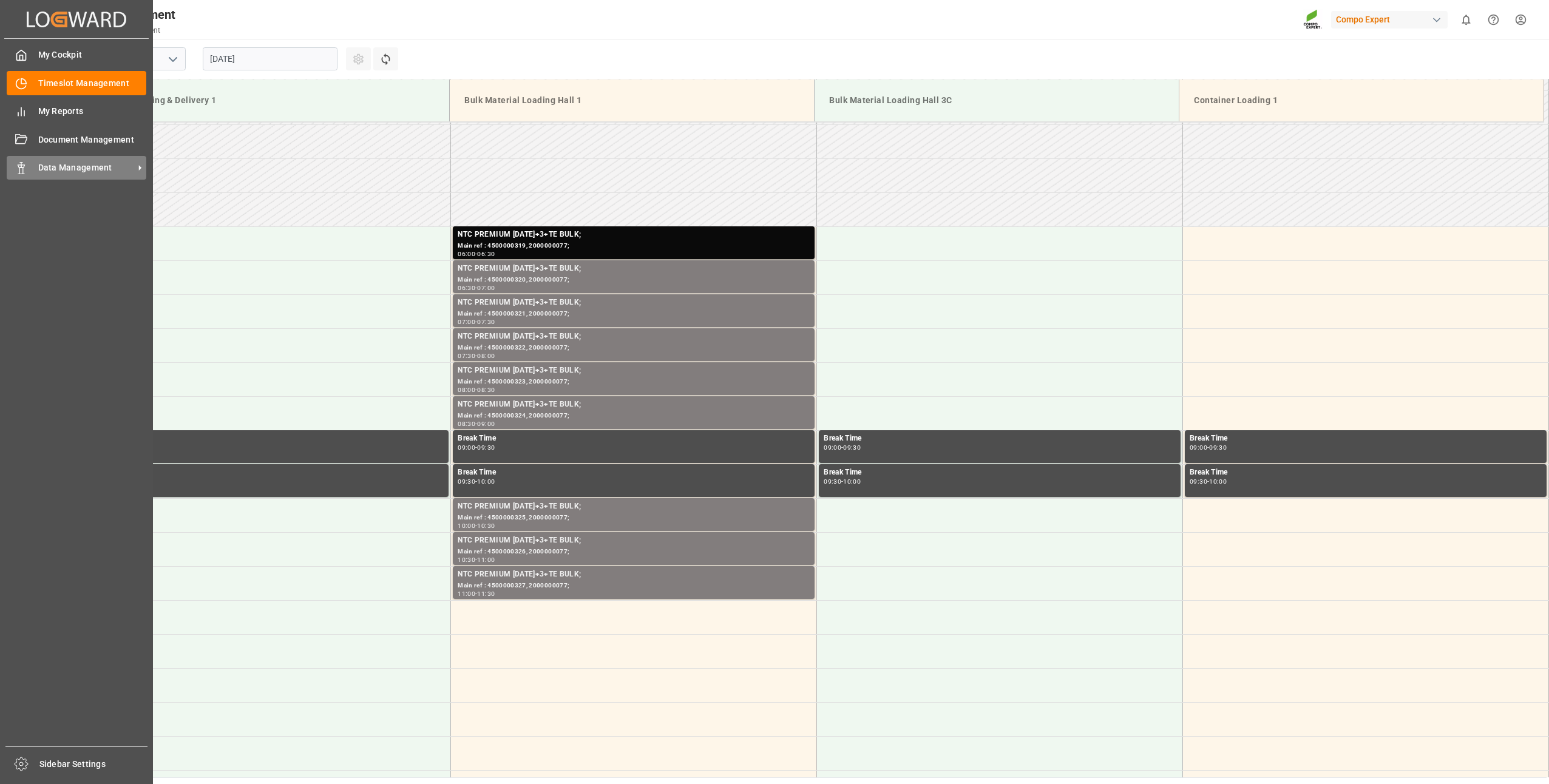
click at [19, 165] on polygon at bounding box center [19, 166] width 4 height 2
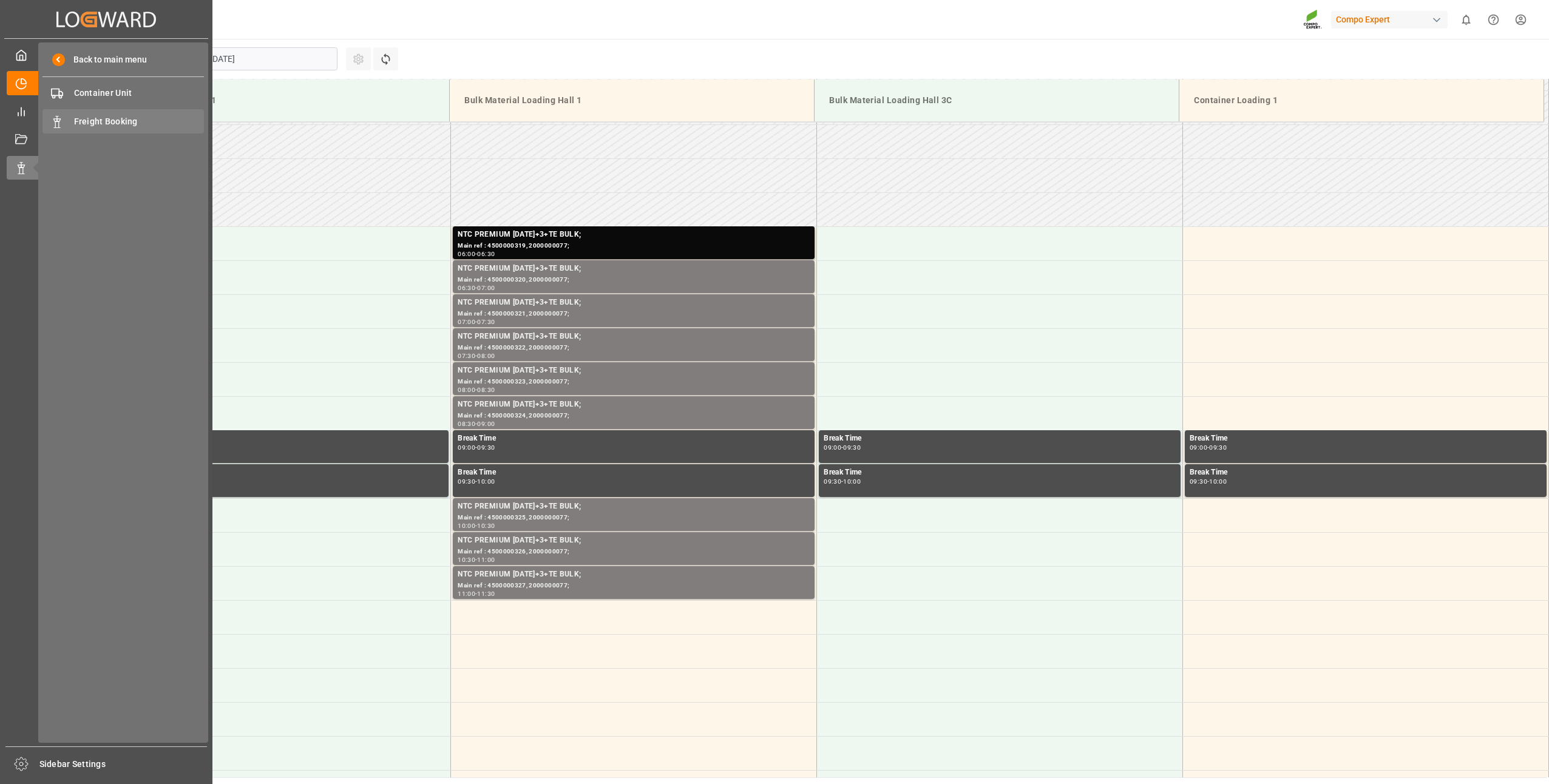
click at [87, 125] on span "Freight Booking" at bounding box center [139, 122] width 131 height 12
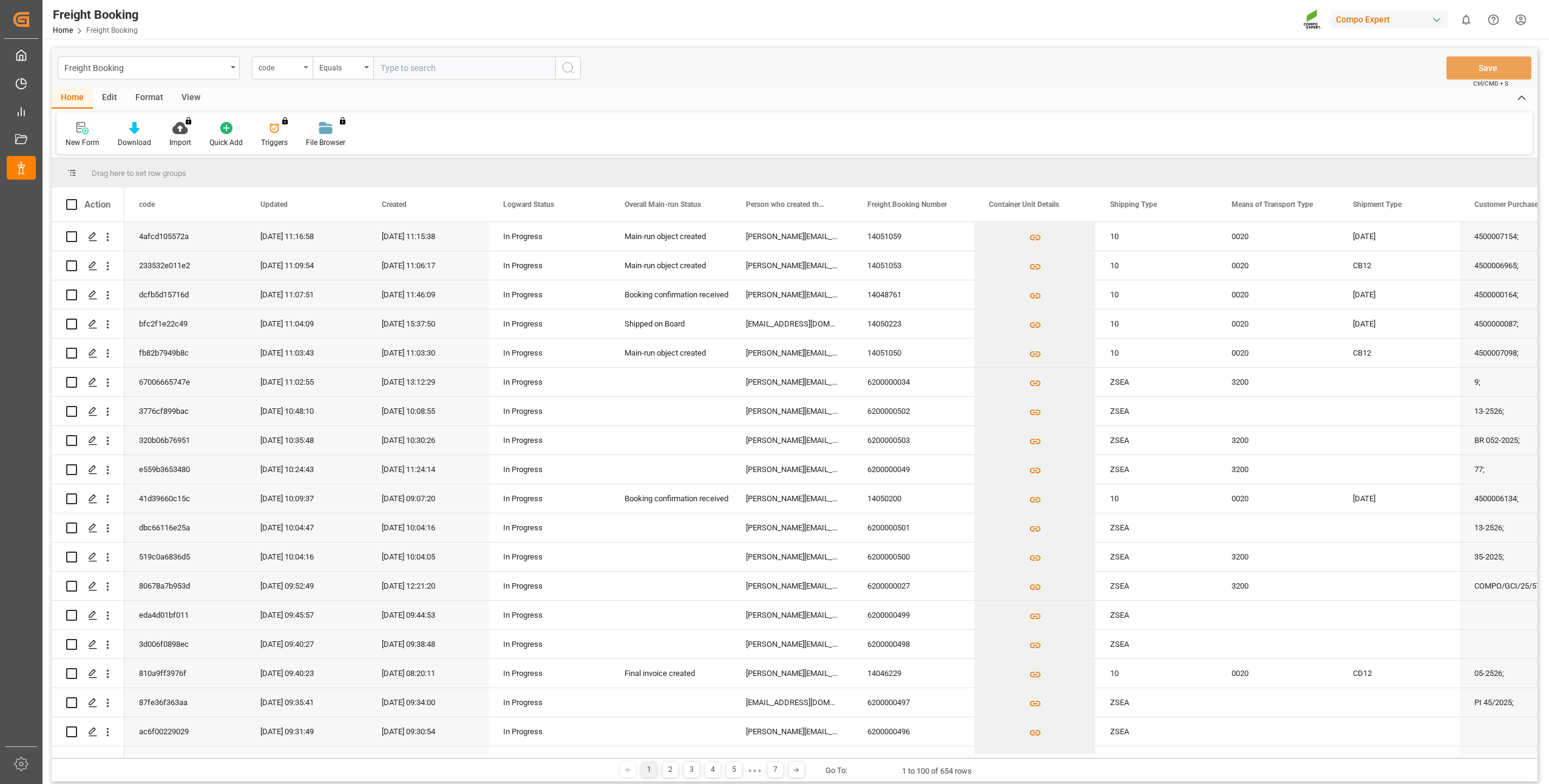
click at [307, 66] on icon "open menu" at bounding box center [306, 67] width 5 height 2
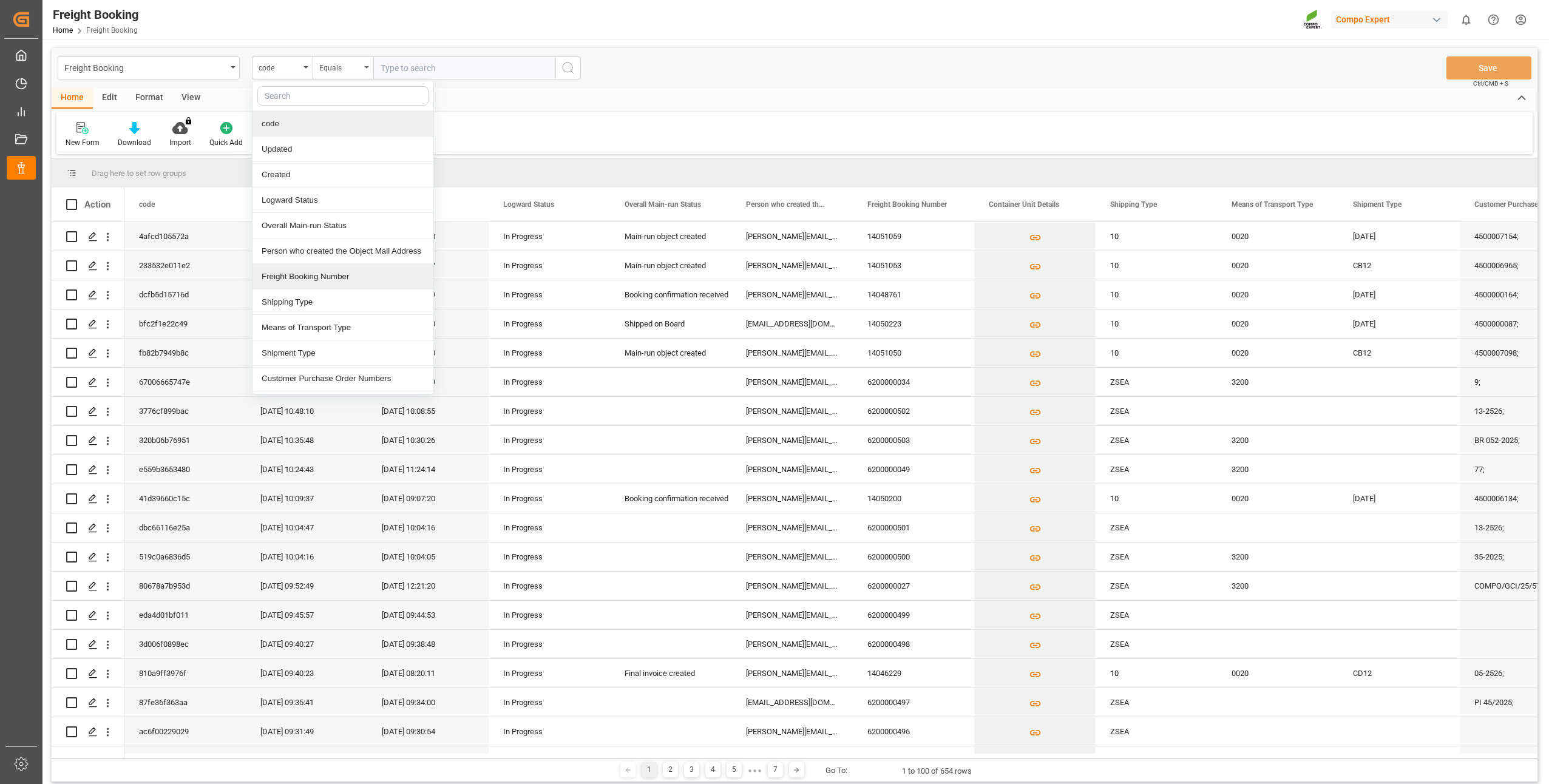
click at [284, 277] on div "Freight Booking Number" at bounding box center [343, 276] width 181 height 26
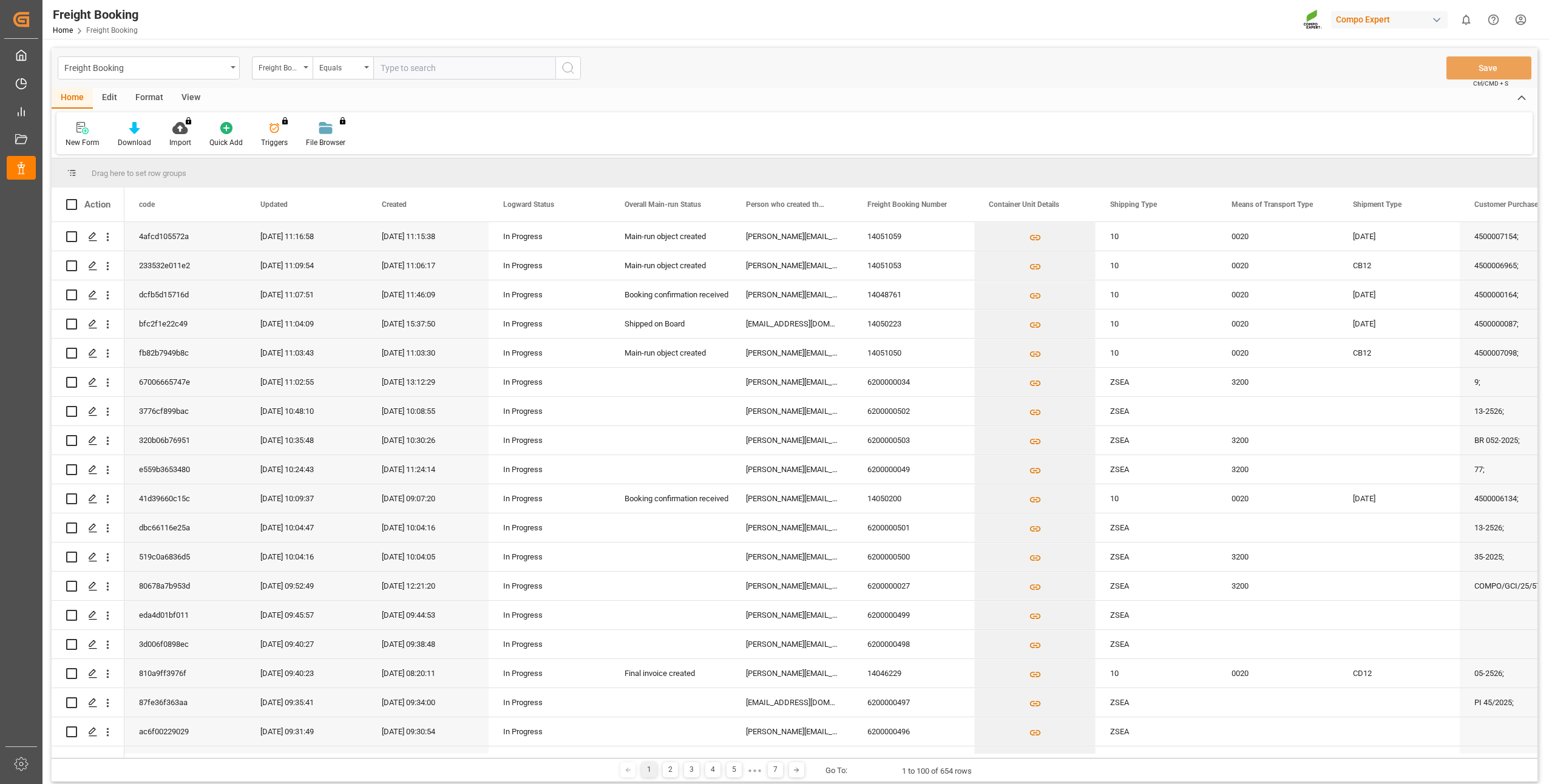
paste input "6200000469"
type input "6200000469"
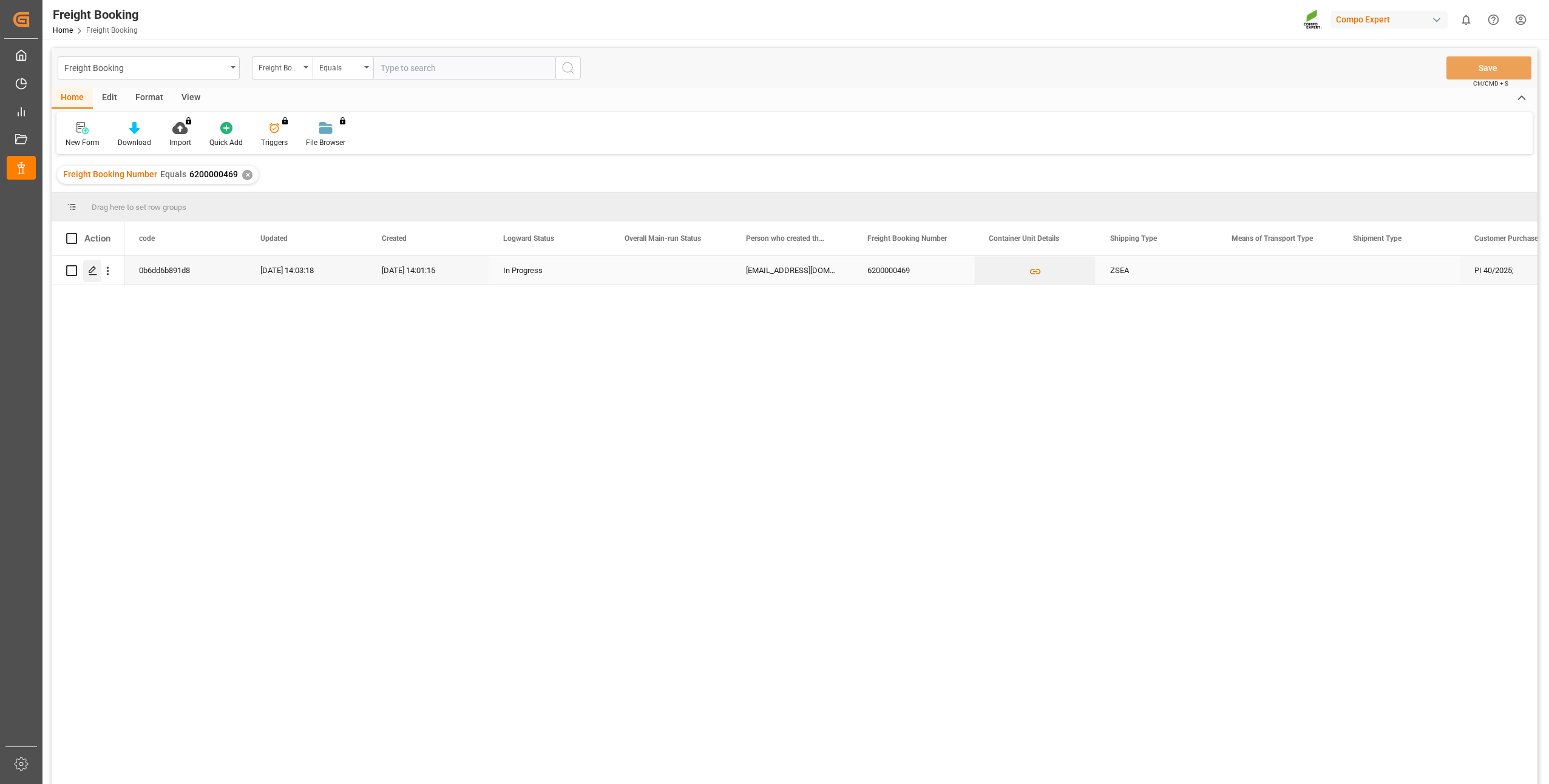
click at [90, 272] on polygon "Press SPACE to select this row." at bounding box center [92, 270] width 6 height 6
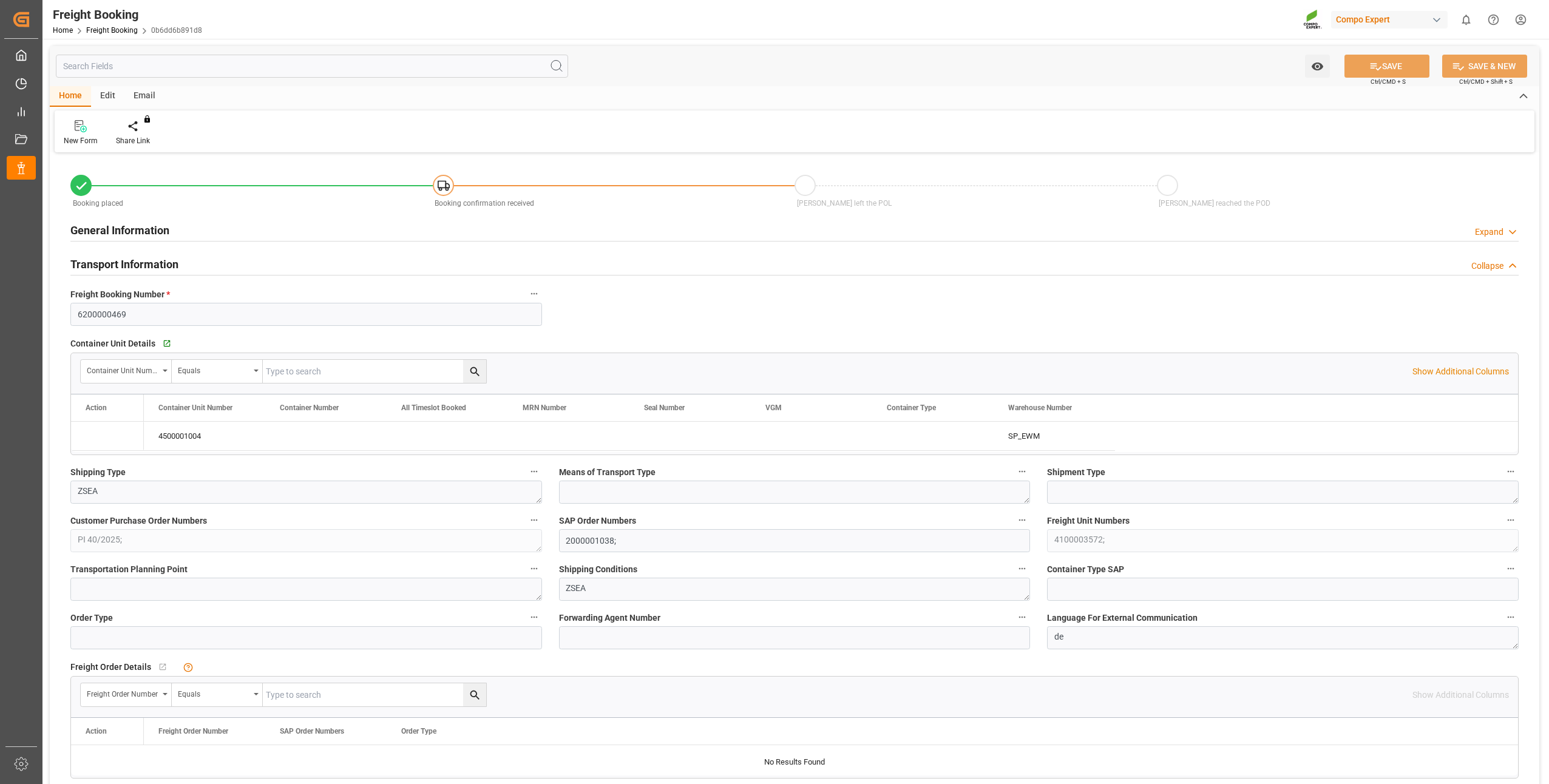
type input "TRMER"
type input "0"
type input "21060"
type input "28.08.2025 01:00"
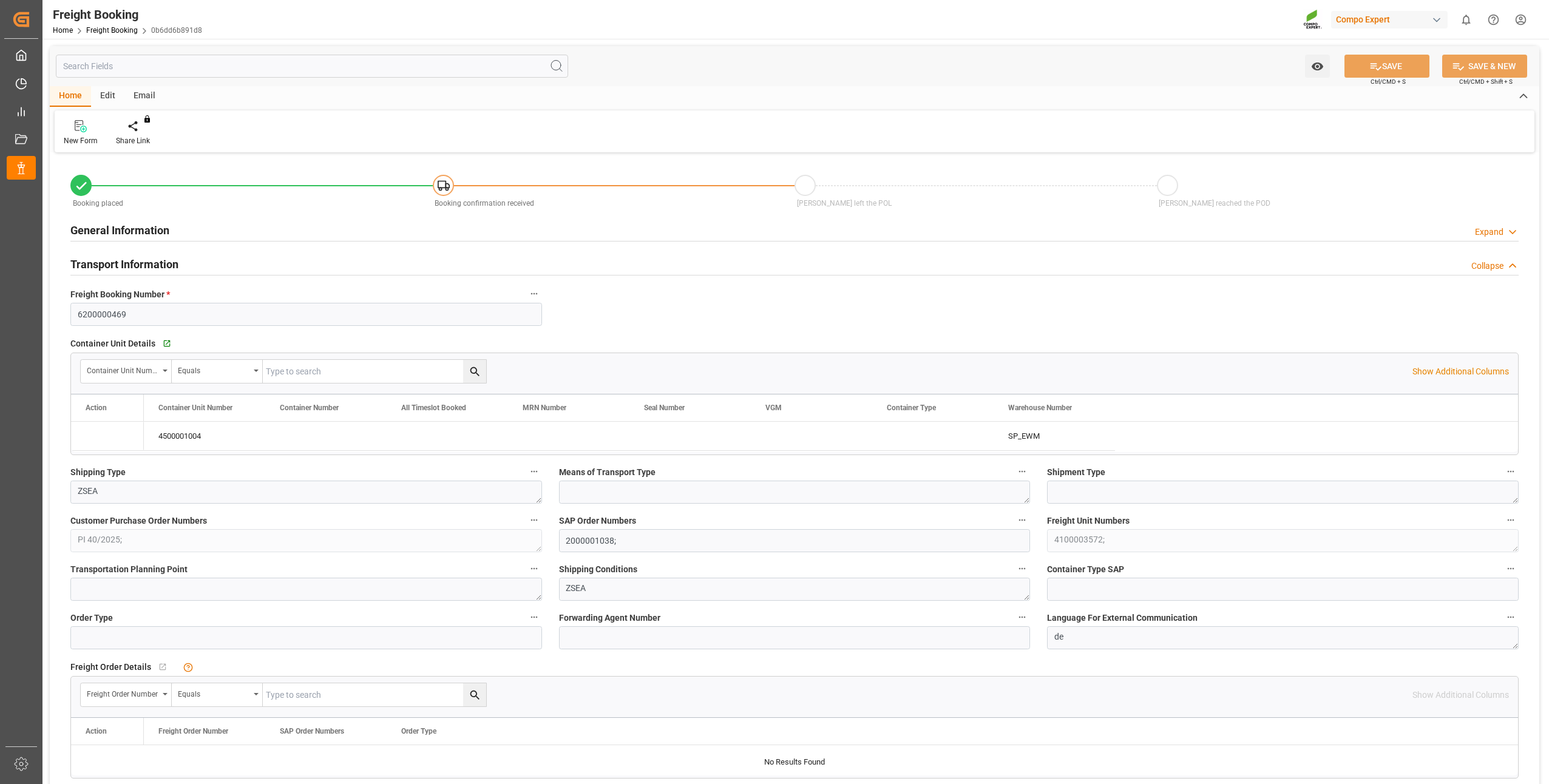
type input "13.08.2025 14:01"
type input "13.08.2025 14:03"
click at [89, 443] on div "Press SPACE to select this row." at bounding box center [95, 434] width 19 height 22
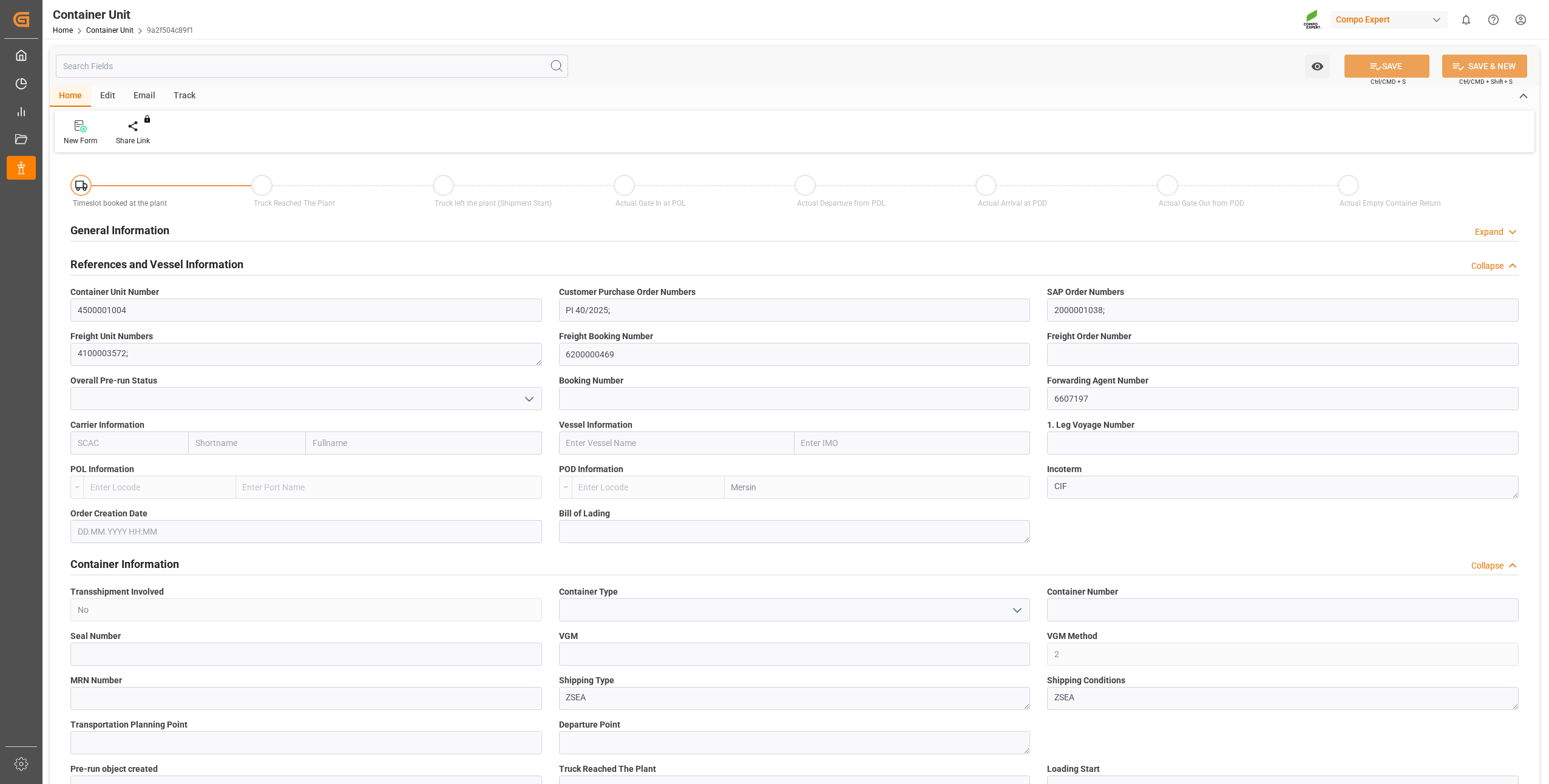
type input "TRMER"
type input "0"
type input "21060"
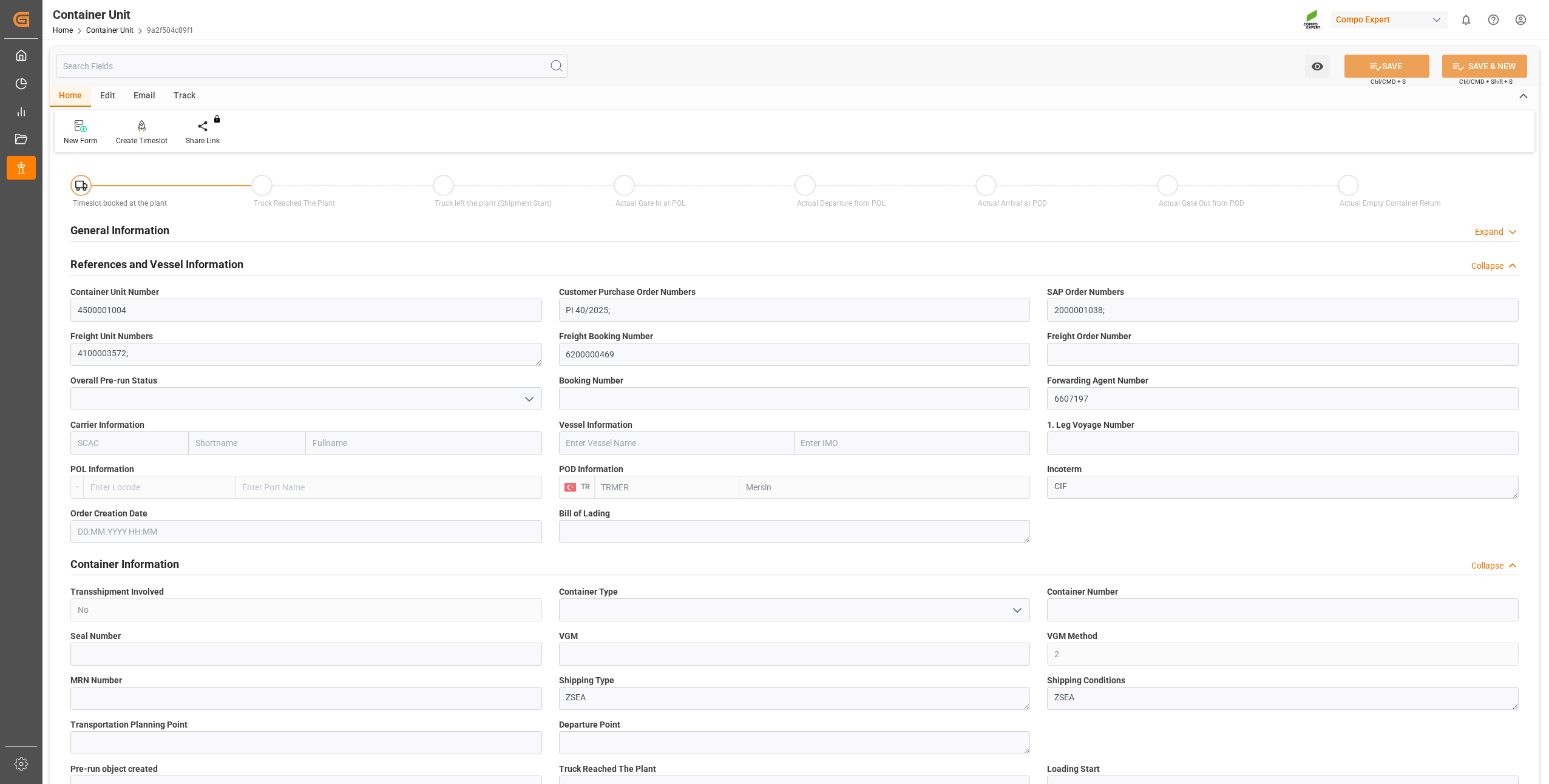
type input "28.08.2025"
click at [142, 138] on div "Create Timeslot" at bounding box center [142, 141] width 52 height 11
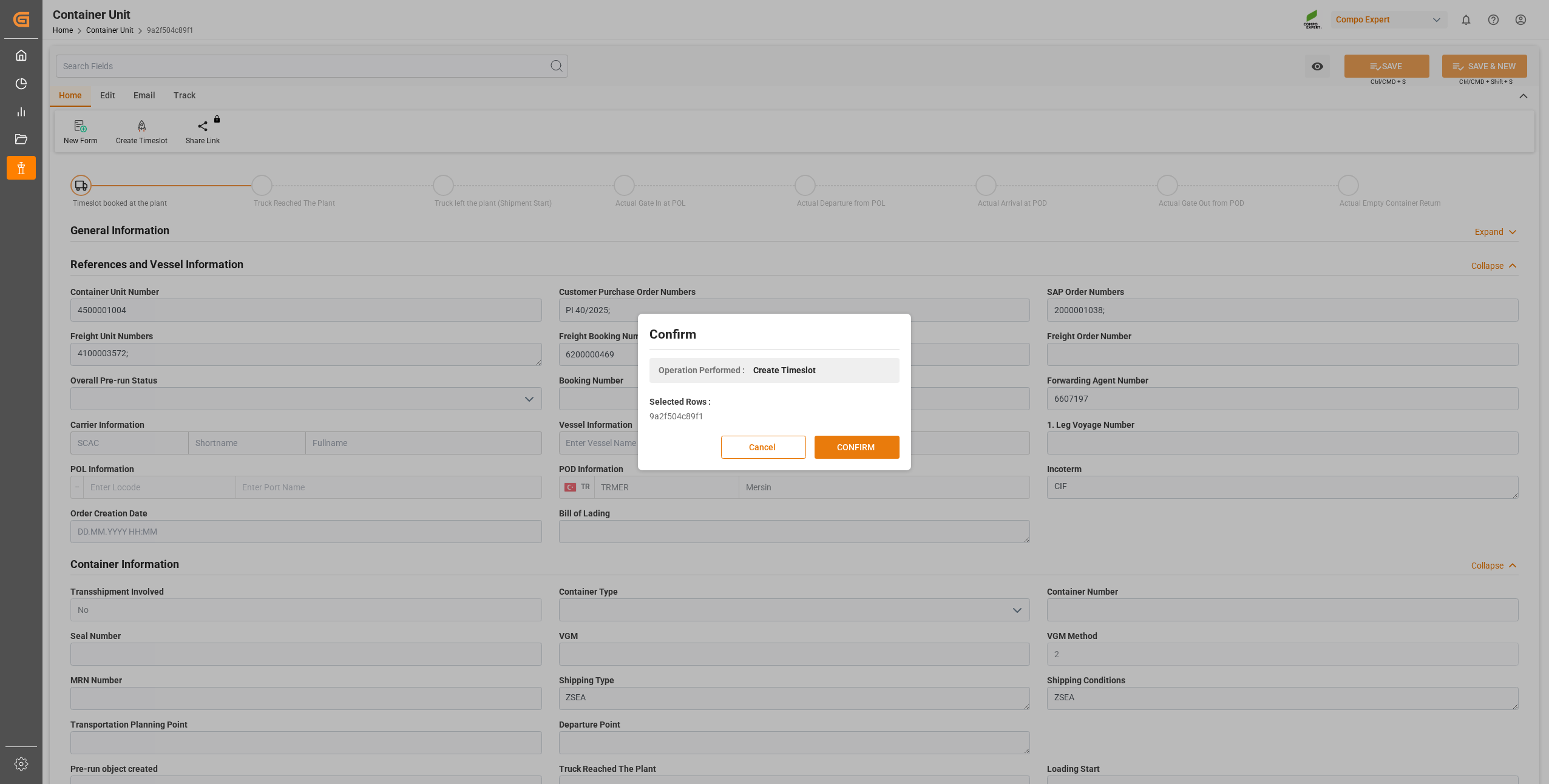
click at [855, 453] on button "CONFIRM" at bounding box center [857, 447] width 85 height 23
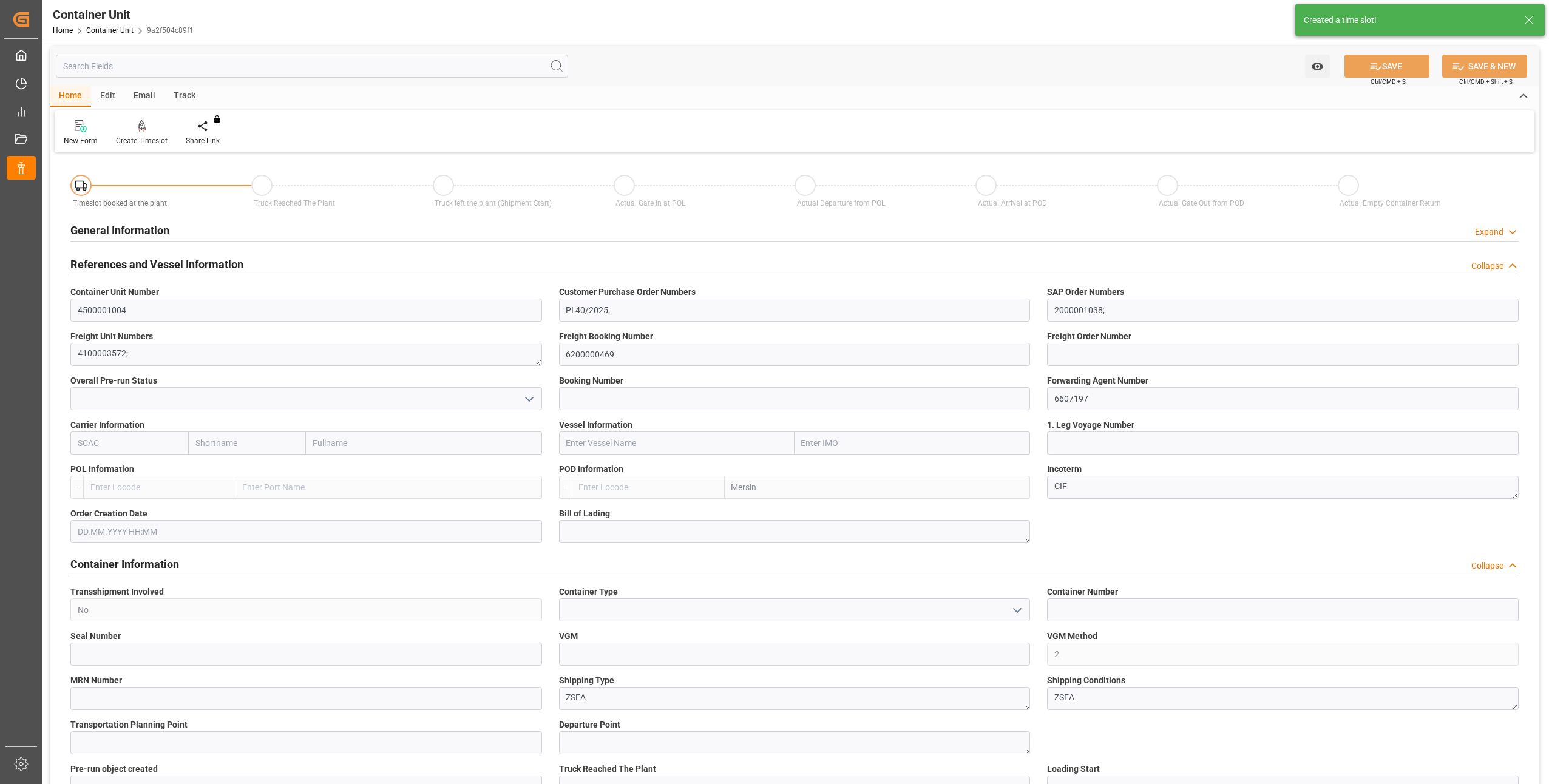
type input "TRMER"
type input "0"
type input "21060"
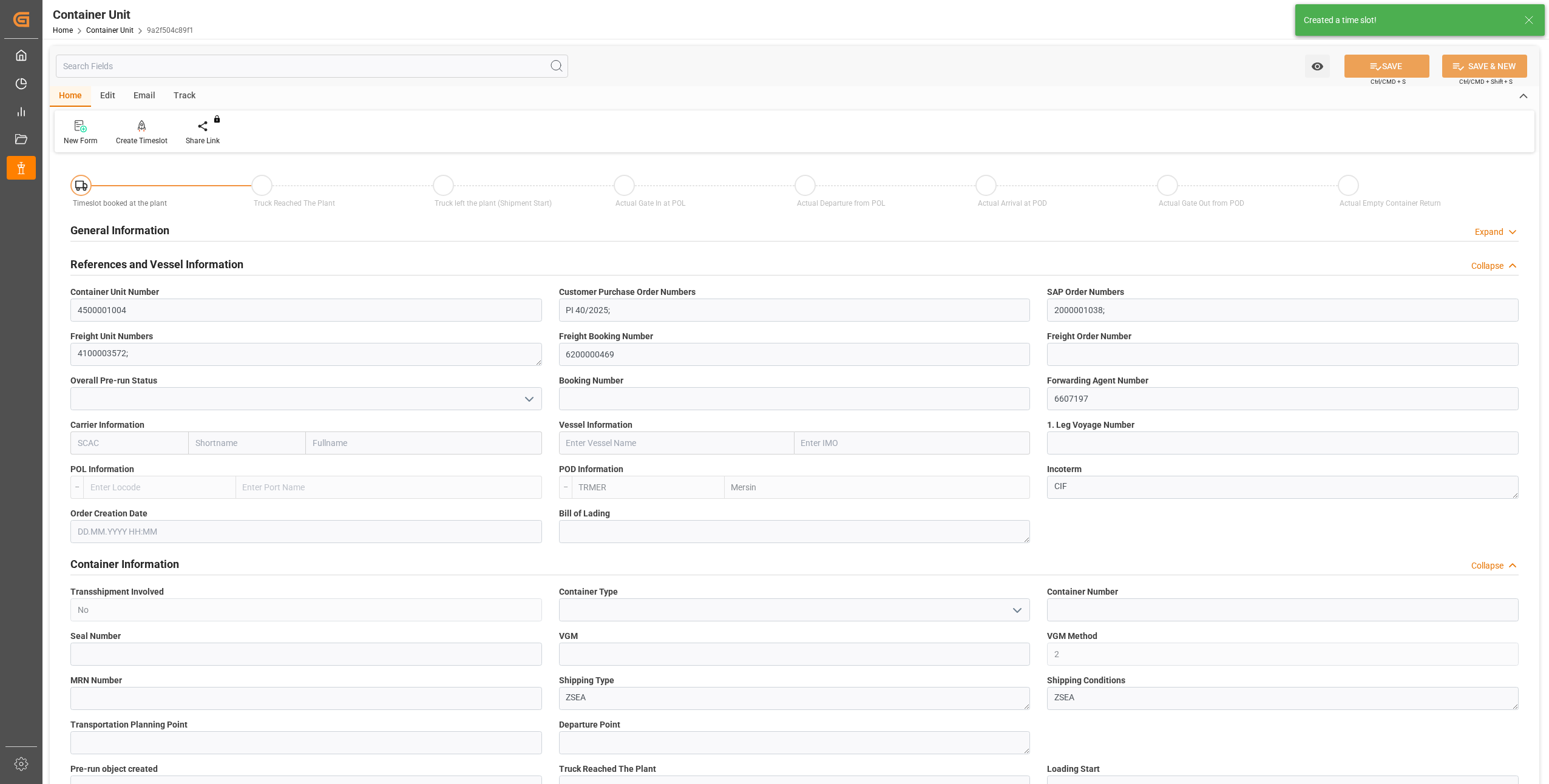
type input "28.08.2025"
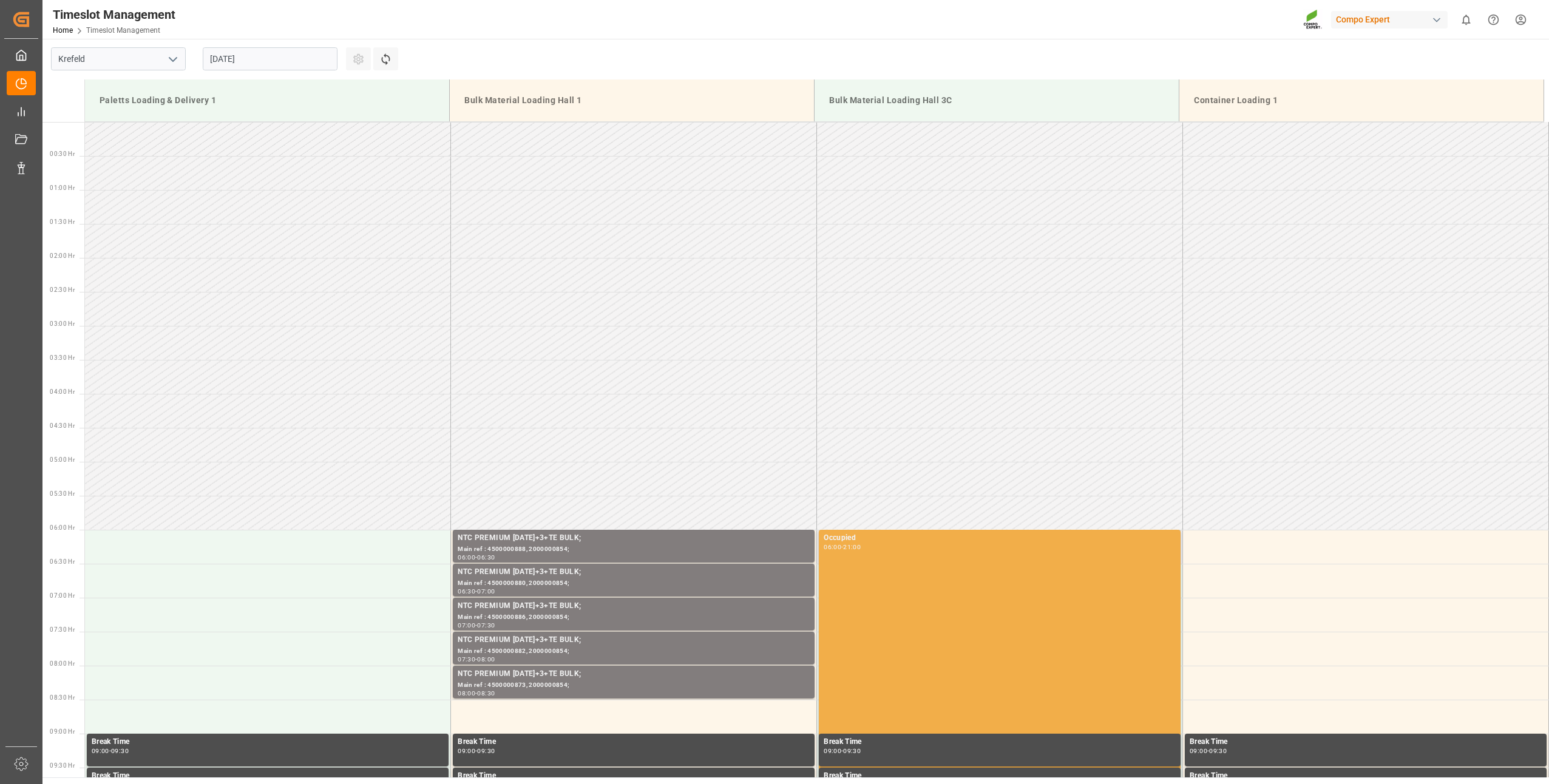
scroll to position [672, 0]
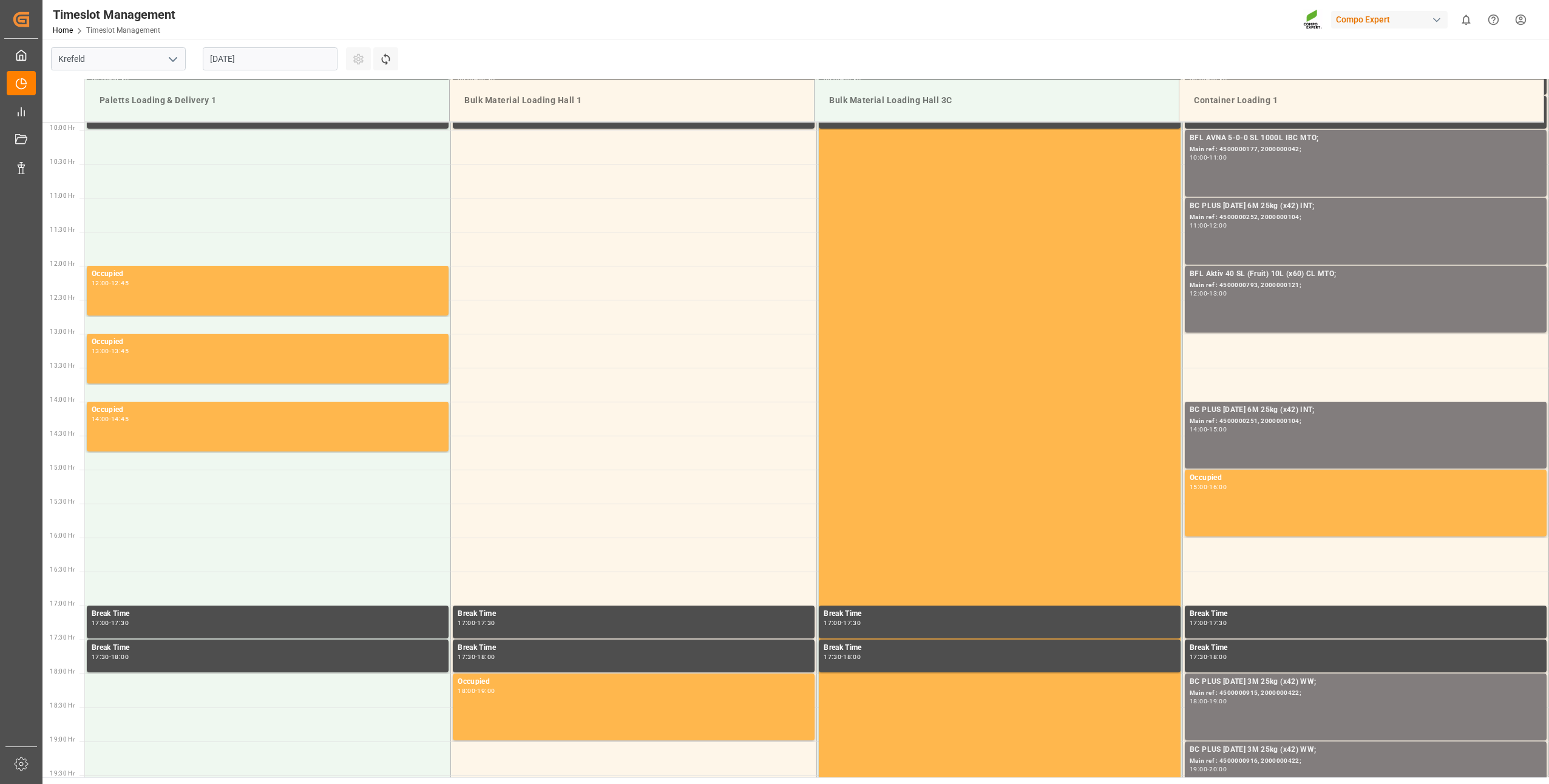
click at [259, 65] on input "[DATE]" at bounding box center [270, 59] width 135 height 23
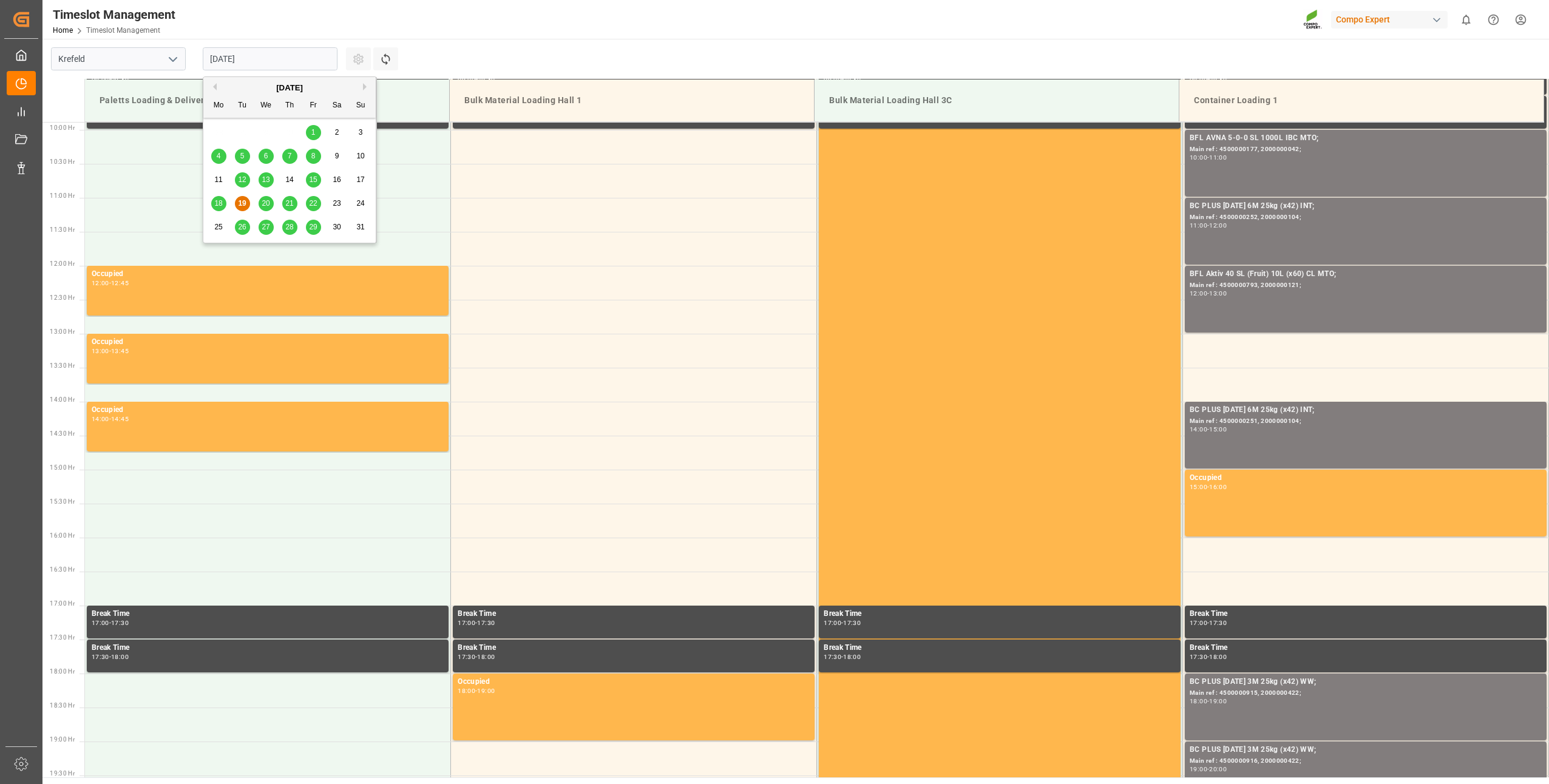
click at [365, 86] on button "Next Month" at bounding box center [366, 86] width 7 height 7
click at [308, 131] on div "5" at bounding box center [314, 132] width 15 height 15
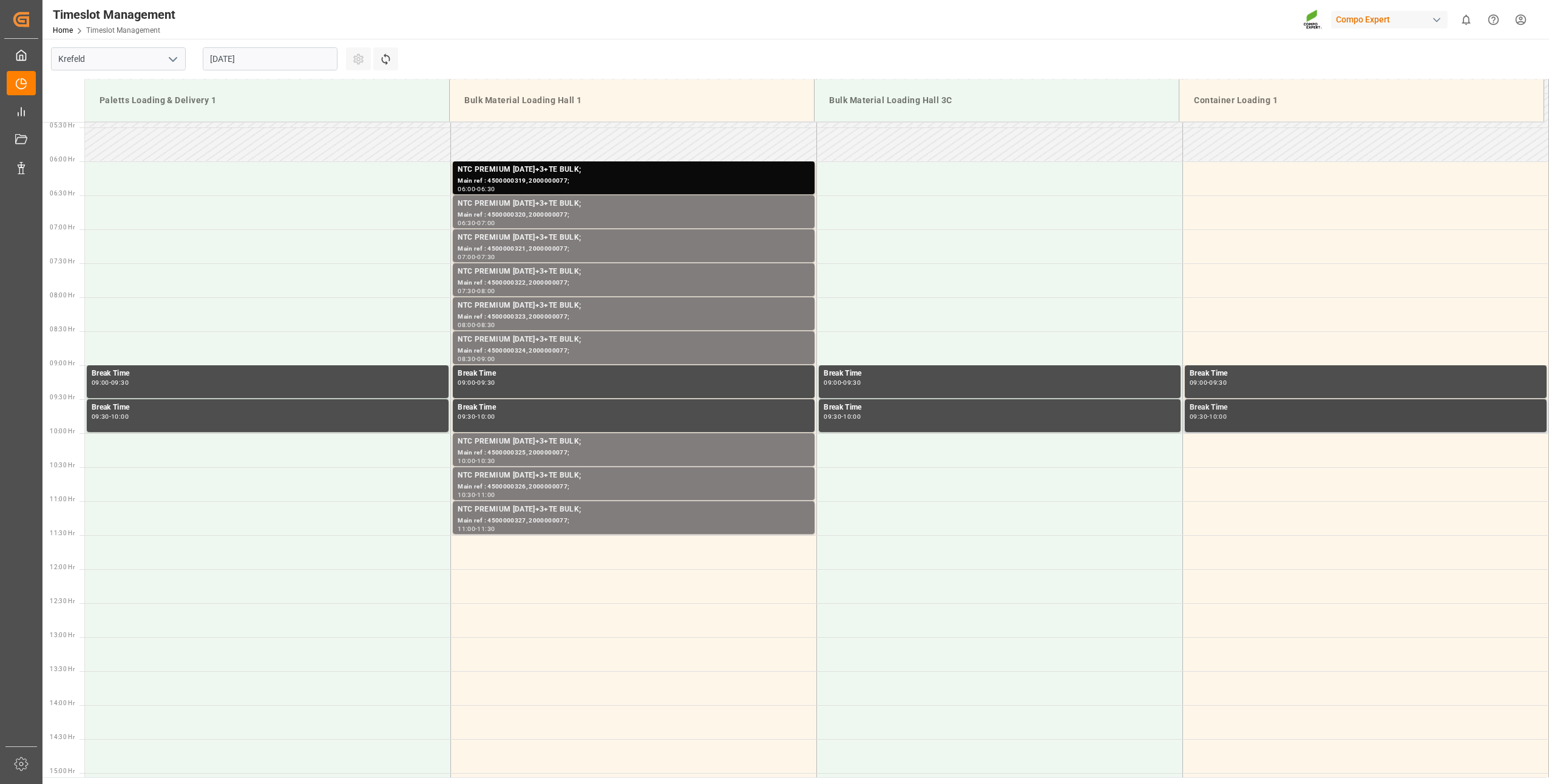
scroll to position [4, 0]
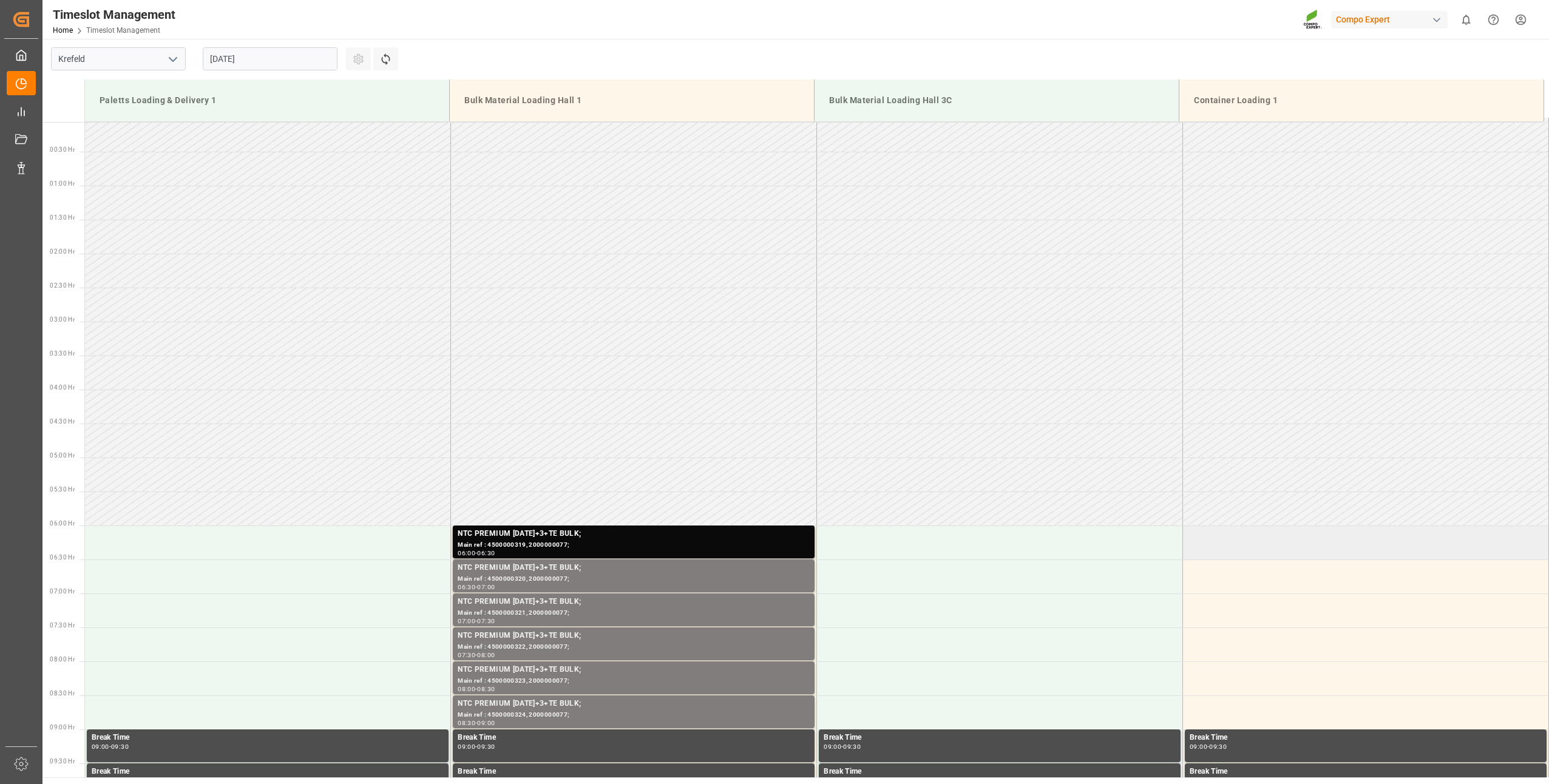
click at [1222, 543] on td at bounding box center [1366, 543] width 366 height 34
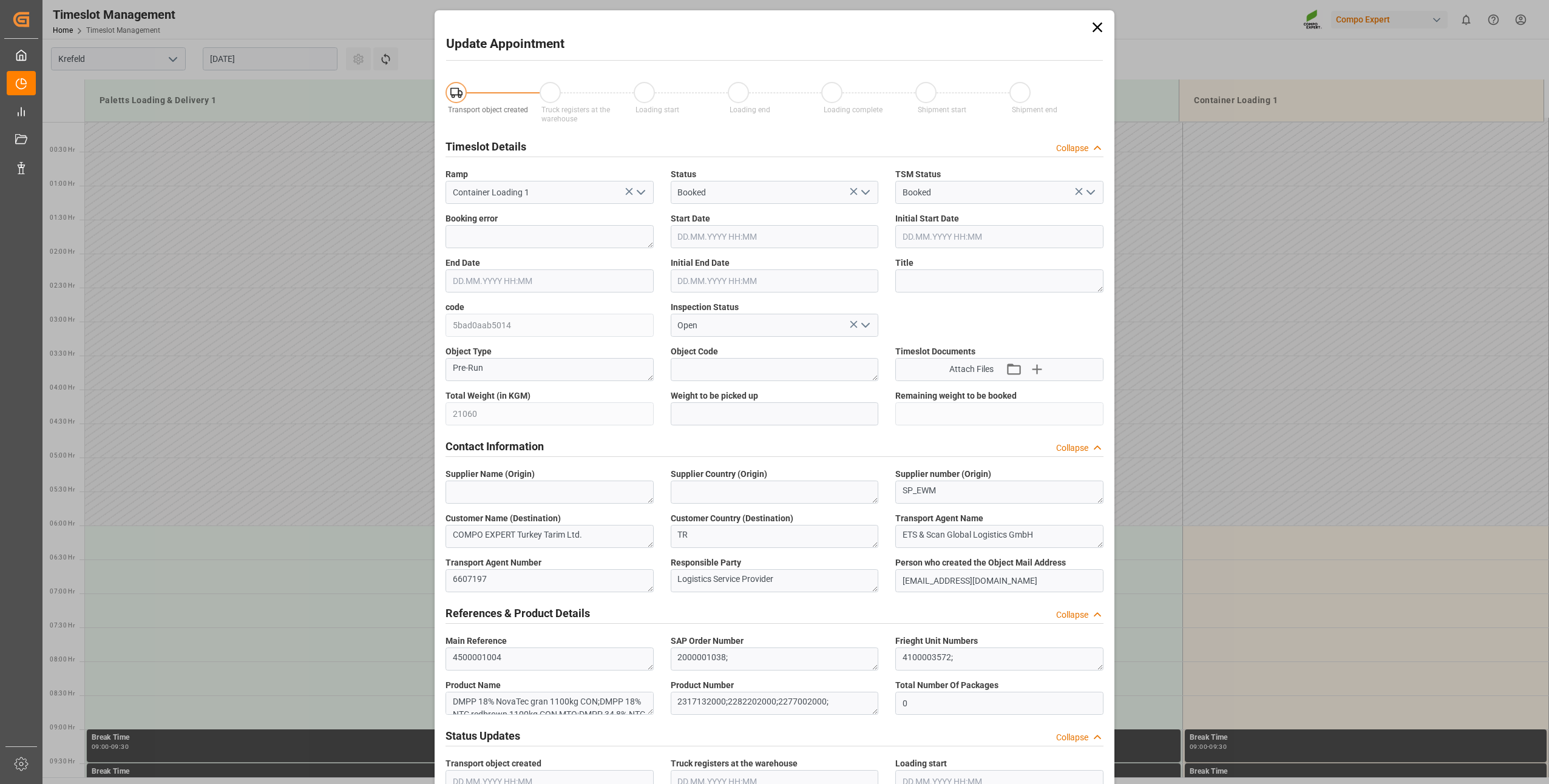
type input "21060"
type input "0"
type input "[DATE] 06:00"
type input "[DATE] 06:30"
type input "[DATE] 09:18"
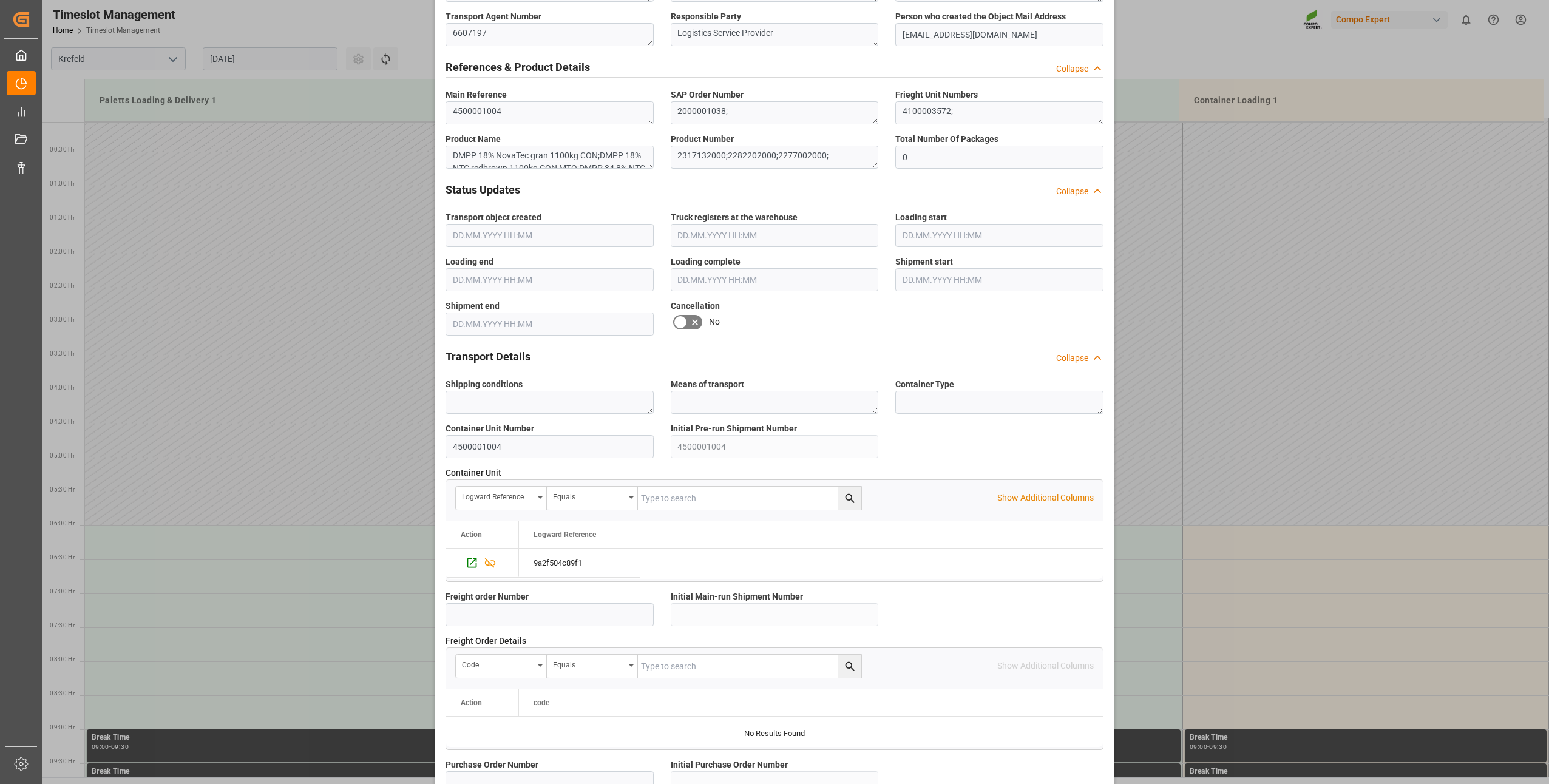
scroll to position [789, 0]
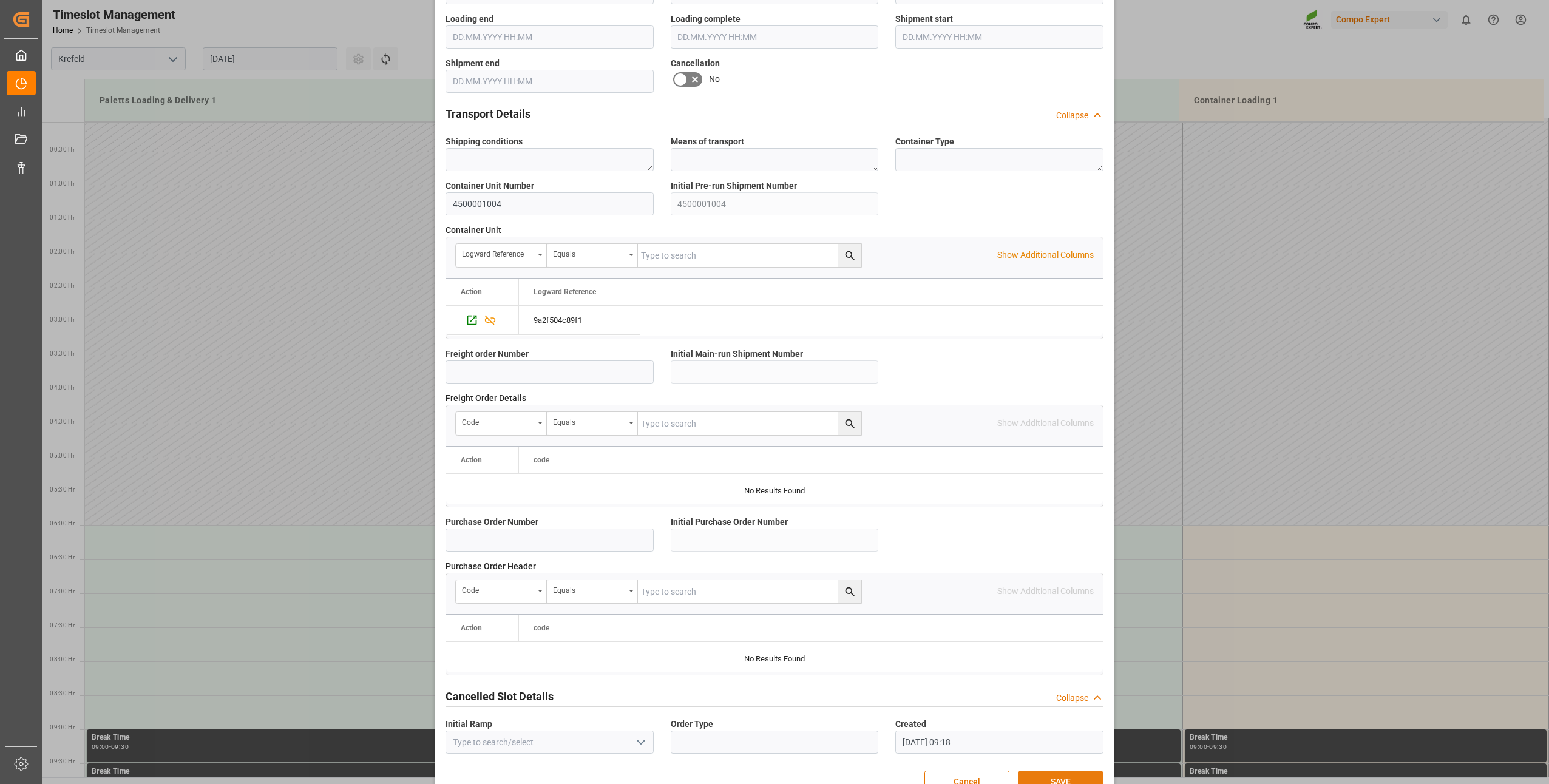
click at [1063, 775] on button "SAVE" at bounding box center [1061, 782] width 85 height 23
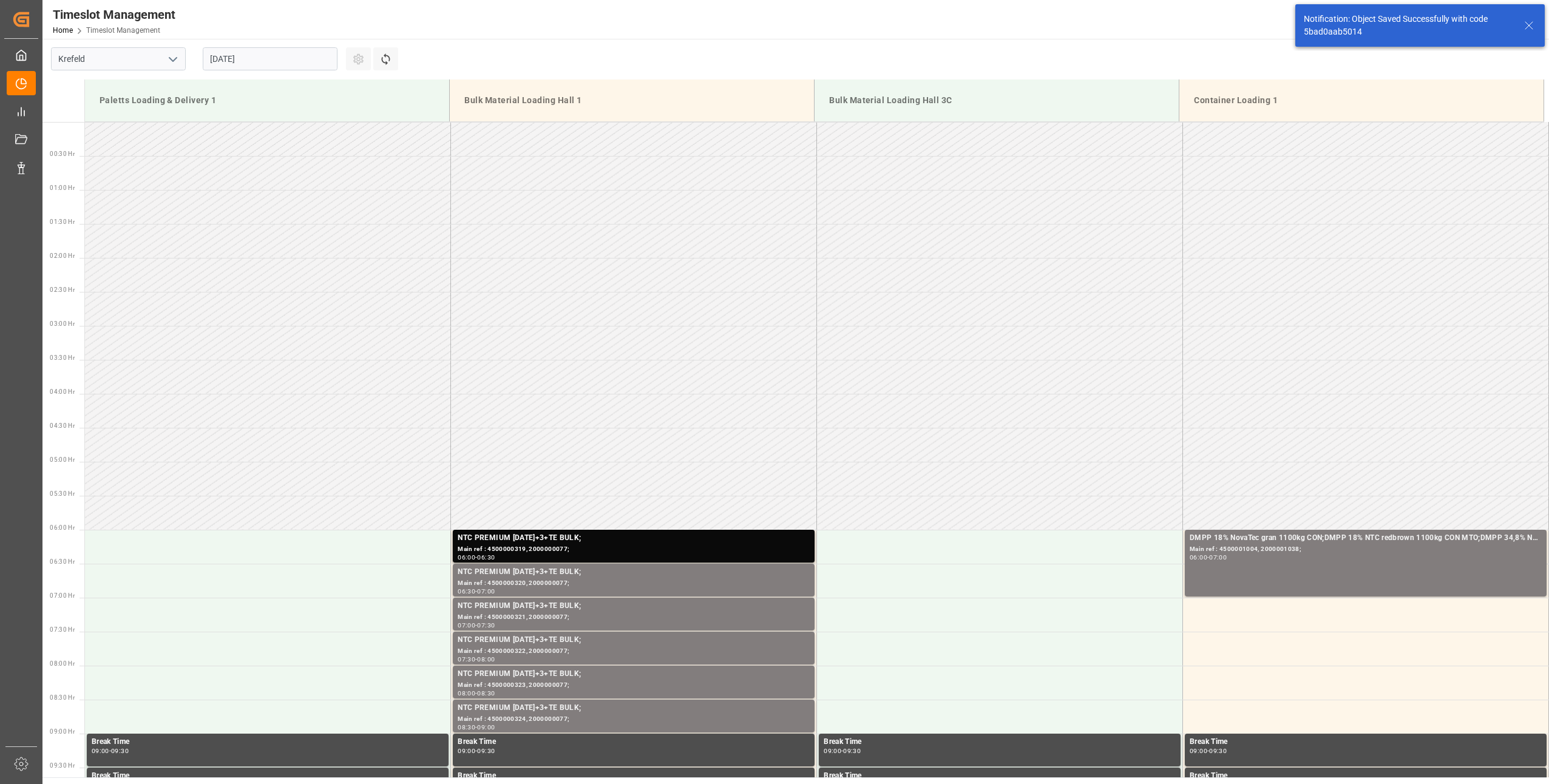
scroll to position [332, 0]
